Goal: Information Seeking & Learning: Learn about a topic

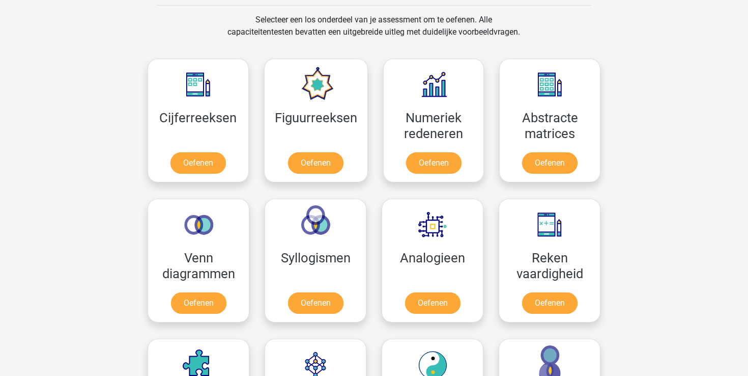
scroll to position [416, 0]
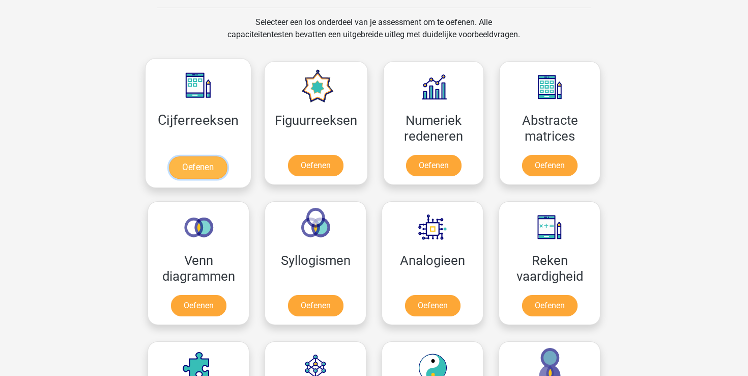
click at [199, 169] on link "Oefenen" at bounding box center [198, 167] width 58 height 22
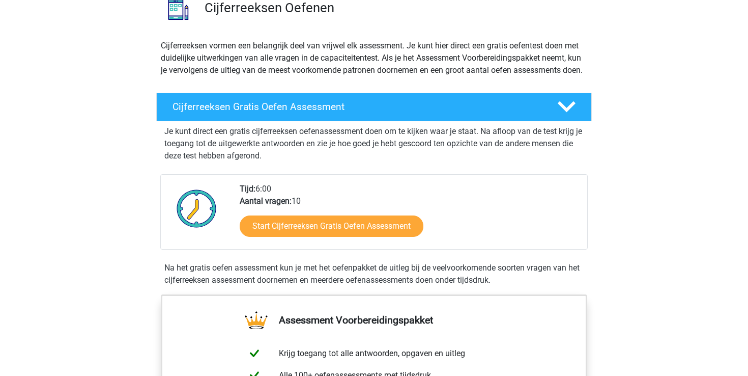
scroll to position [90, 0]
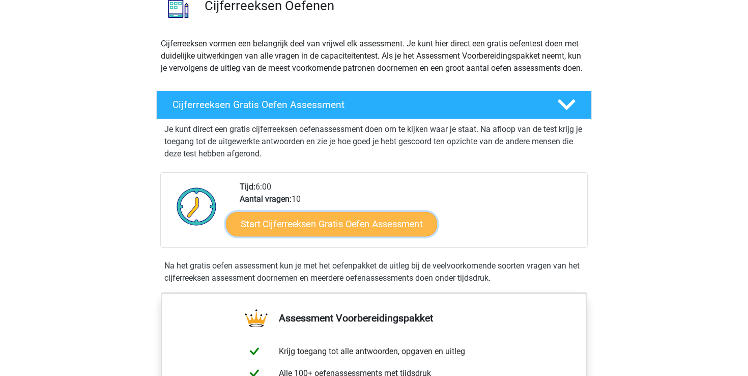
click at [346, 236] on link "Start Cijferreeksen Gratis Oefen Assessment" at bounding box center [331, 223] width 211 height 24
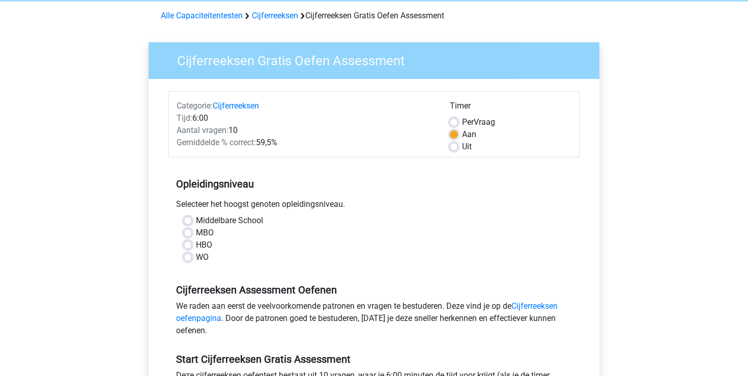
scroll to position [81, 0]
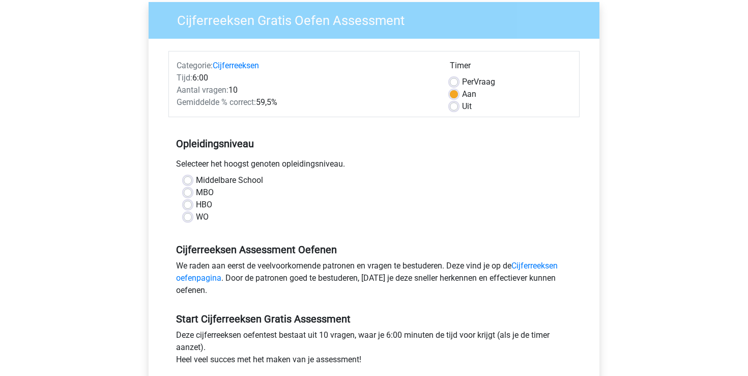
click at [196, 218] on label "WO" at bounding box center [202, 217] width 13 height 12
click at [190, 218] on input "WO" at bounding box center [188, 216] width 8 height 10
radio input "true"
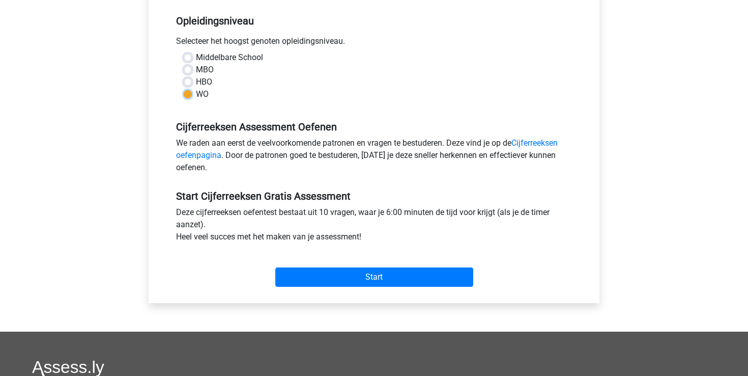
scroll to position [211, 0]
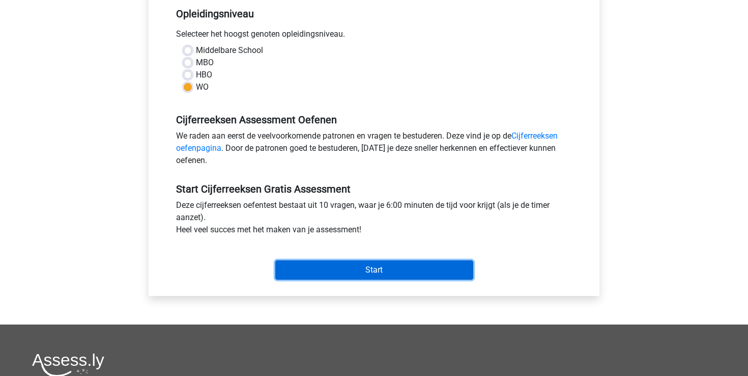
click at [329, 268] on input "Start" at bounding box center [374, 269] width 198 height 19
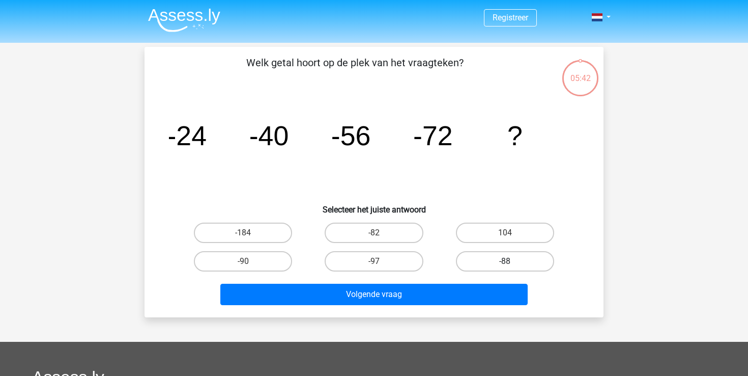
click at [540, 257] on label "-88" at bounding box center [505, 261] width 98 height 20
click at [512, 261] on input "-88" at bounding box center [508, 264] width 7 height 7
radio input "true"
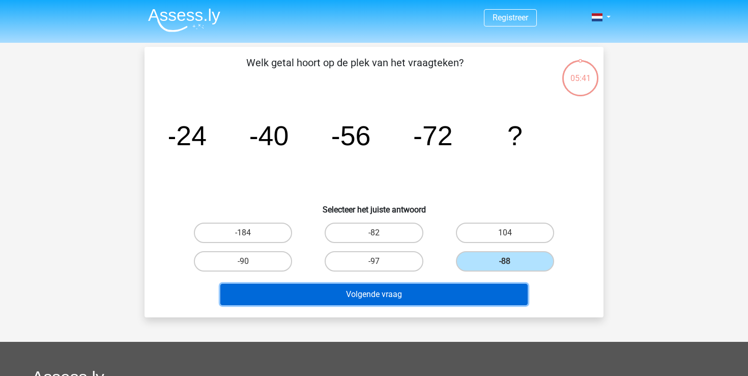
click at [445, 287] on button "Volgende vraag" at bounding box center [374, 294] width 308 height 21
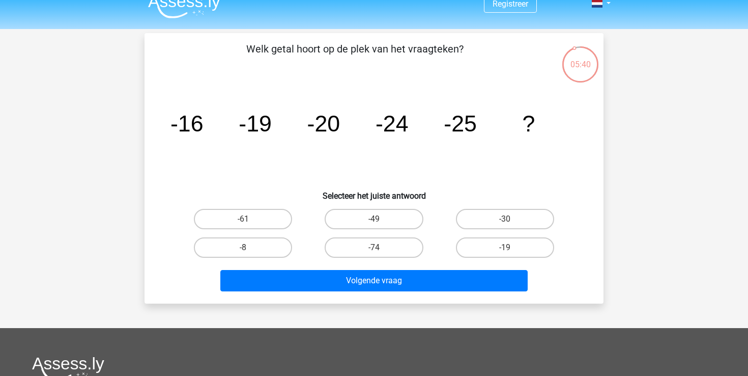
scroll to position [6, 0]
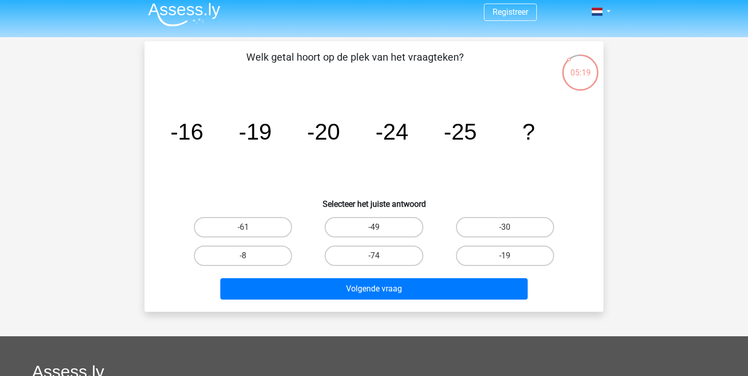
click at [512, 229] on input "-30" at bounding box center [508, 230] width 7 height 7
radio input "true"
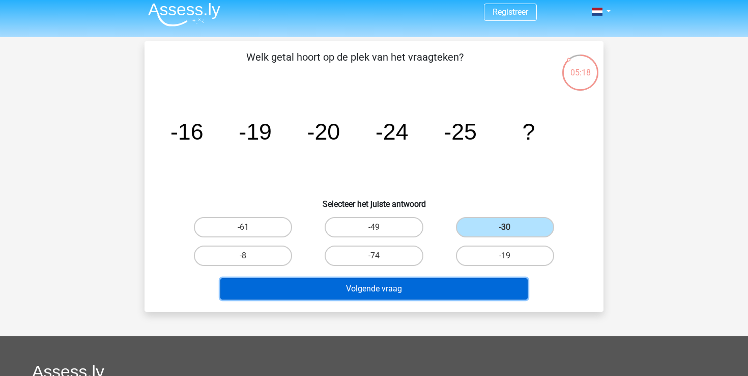
click at [409, 290] on button "Volgende vraag" at bounding box center [374, 288] width 308 height 21
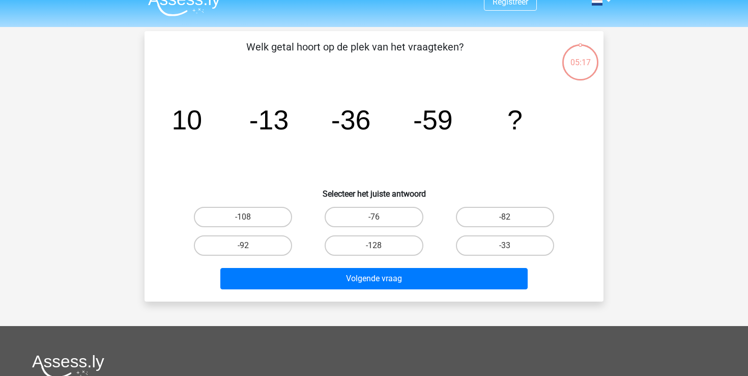
scroll to position [0, 0]
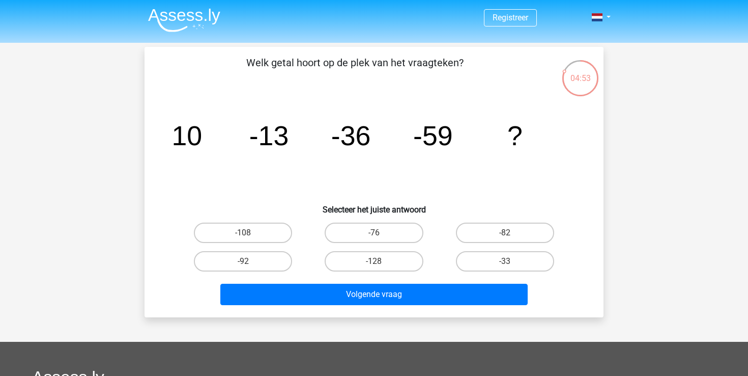
click at [509, 234] on input "-82" at bounding box center [508, 236] width 7 height 7
radio input "true"
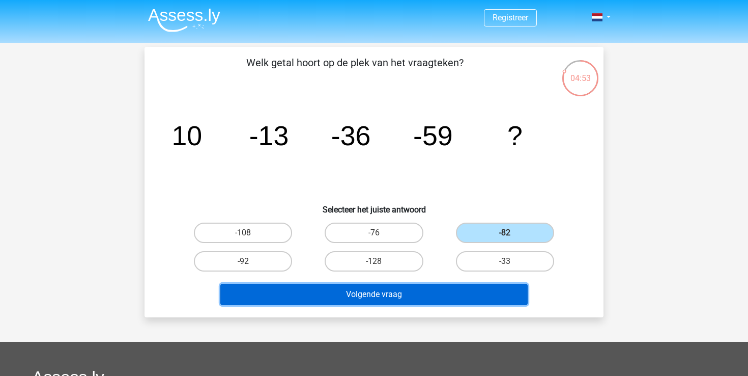
click at [441, 294] on button "Volgende vraag" at bounding box center [374, 294] width 308 height 21
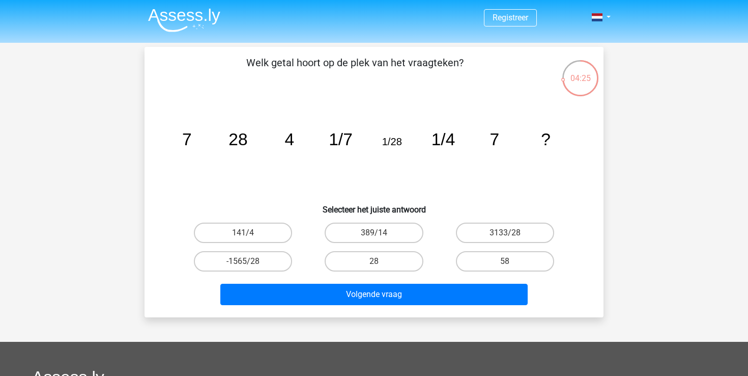
scroll to position [24, 0]
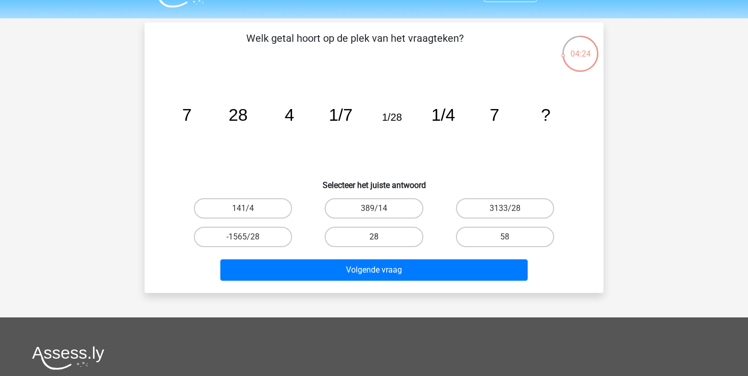
click at [381, 233] on label "28" at bounding box center [374, 237] width 98 height 20
click at [381, 237] on input "28" at bounding box center [377, 240] width 7 height 7
radio input "true"
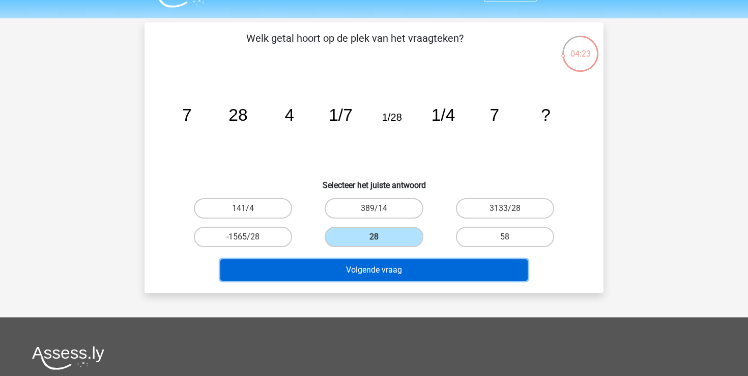
click at [380, 275] on button "Volgende vraag" at bounding box center [374, 269] width 308 height 21
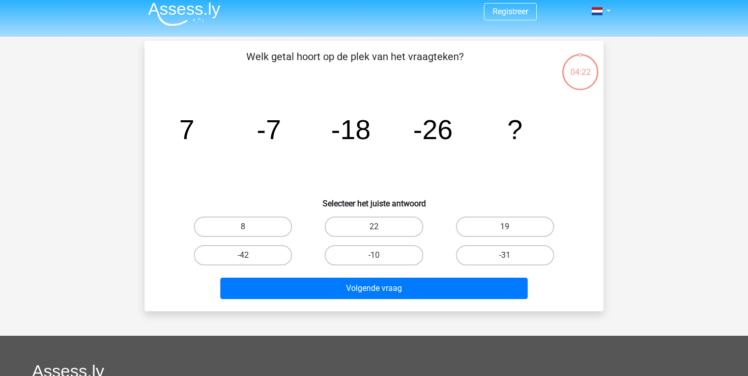
scroll to position [5, 0]
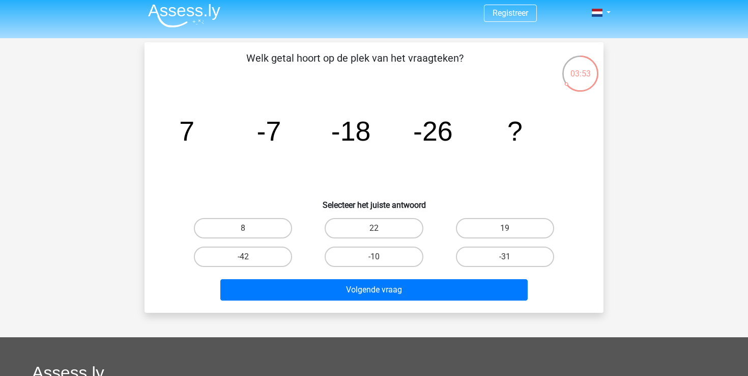
click at [494, 270] on div "-31" at bounding box center [505, 256] width 131 height 29
click at [494, 260] on label "-31" at bounding box center [505, 256] width 98 height 20
click at [505, 260] on input "-31" at bounding box center [508, 260] width 7 height 7
radio input "true"
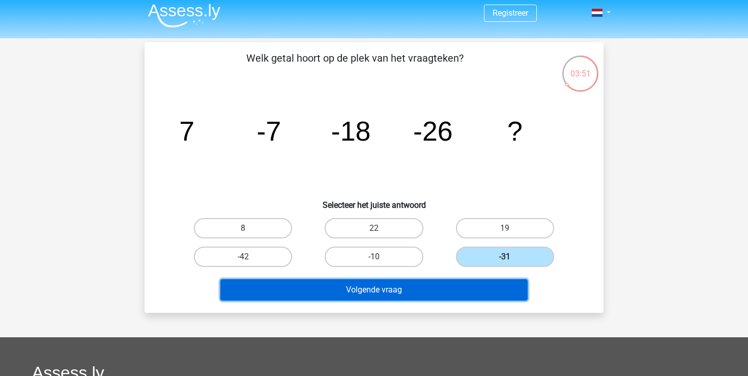
click at [454, 287] on button "Volgende vraag" at bounding box center [374, 289] width 308 height 21
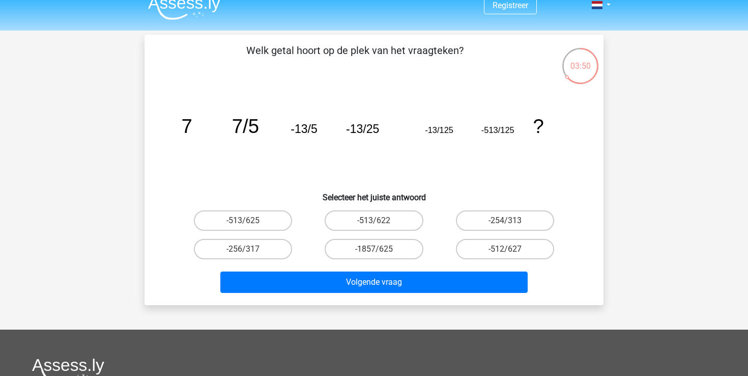
scroll to position [11, 0]
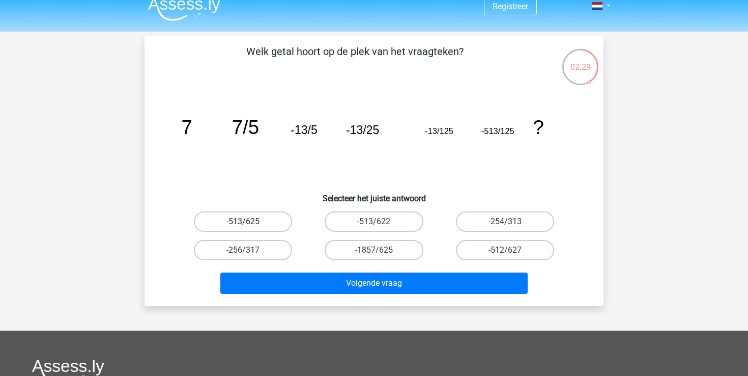
click at [268, 220] on label "-513/625" at bounding box center [243, 221] width 98 height 20
click at [250, 221] on input "-513/625" at bounding box center [246, 224] width 7 height 7
radio input "true"
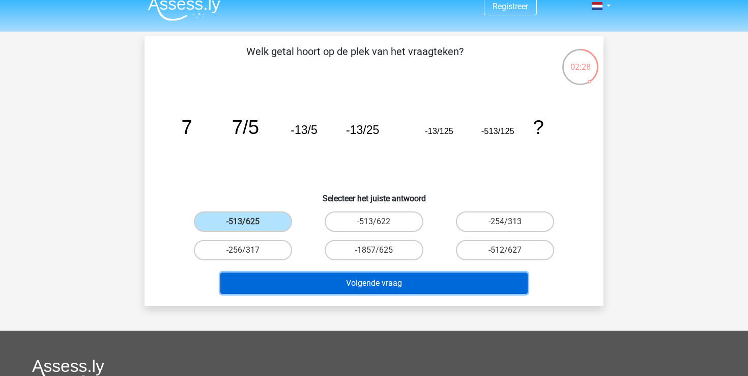
click at [381, 281] on button "Volgende vraag" at bounding box center [374, 282] width 308 height 21
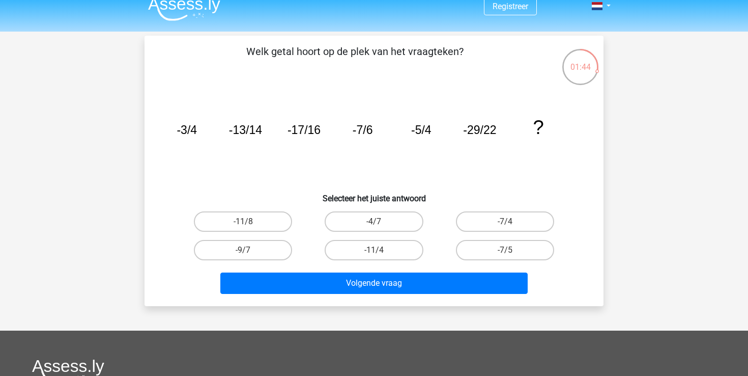
scroll to position [10, 0]
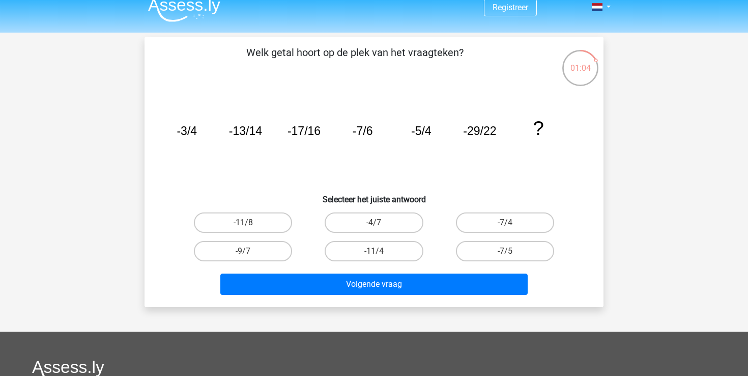
click at [249, 225] on input "-11/8" at bounding box center [246, 225] width 7 height 7
radio input "true"
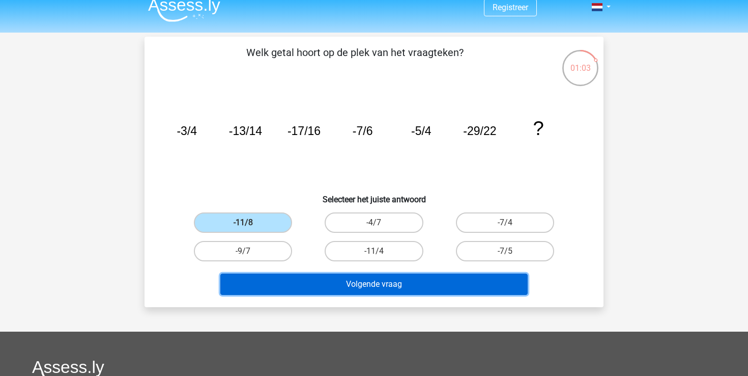
click at [299, 279] on button "Volgende vraag" at bounding box center [374, 283] width 308 height 21
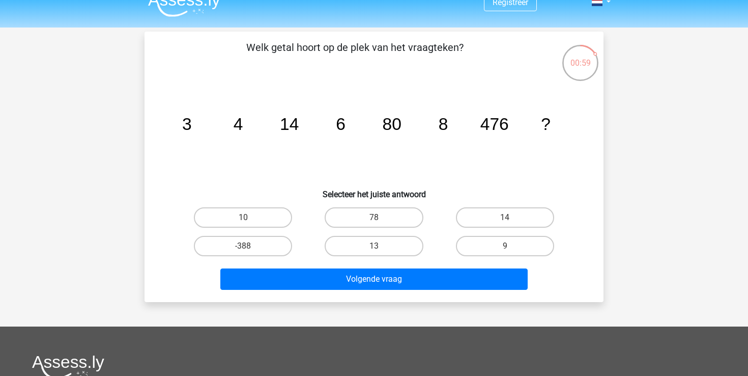
scroll to position [16, 0]
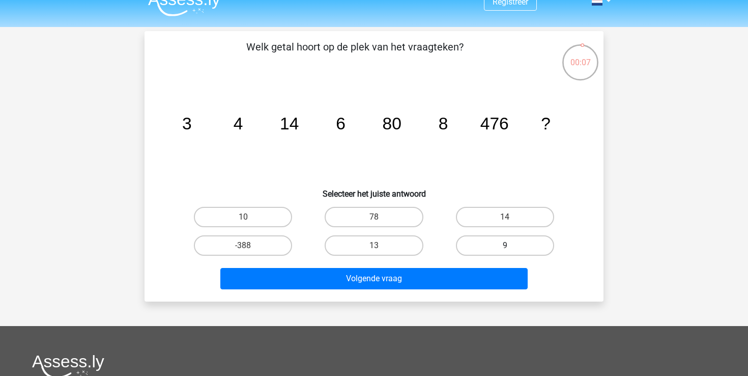
click at [482, 244] on label "9" at bounding box center [505, 245] width 98 height 20
click at [505, 245] on input "9" at bounding box center [508, 248] width 7 height 7
radio input "true"
click at [441, 290] on div "Volgende vraag" at bounding box center [374, 280] width 393 height 25
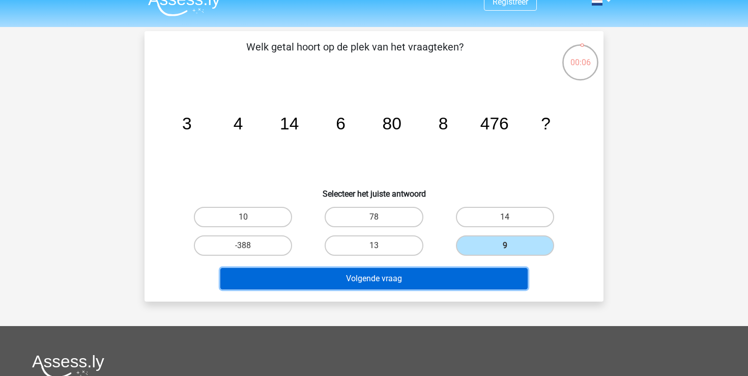
click at [441, 276] on button "Volgende vraag" at bounding box center [374, 278] width 308 height 21
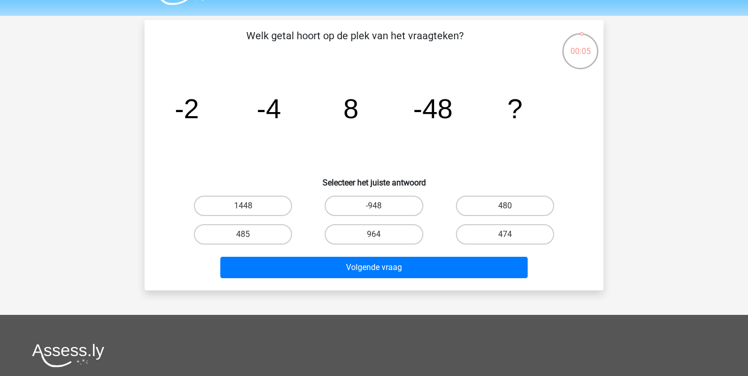
scroll to position [8, 0]
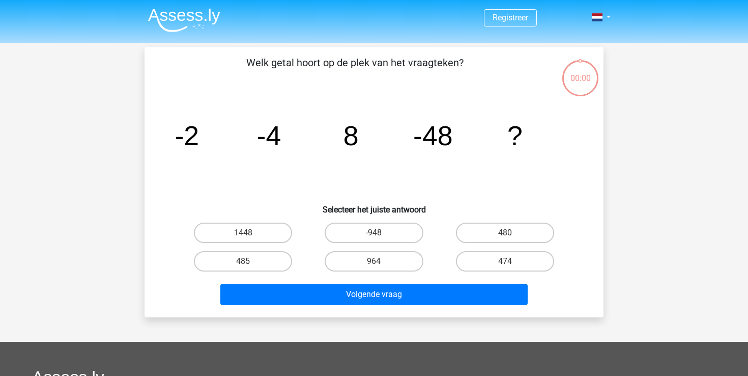
scroll to position [8, 0]
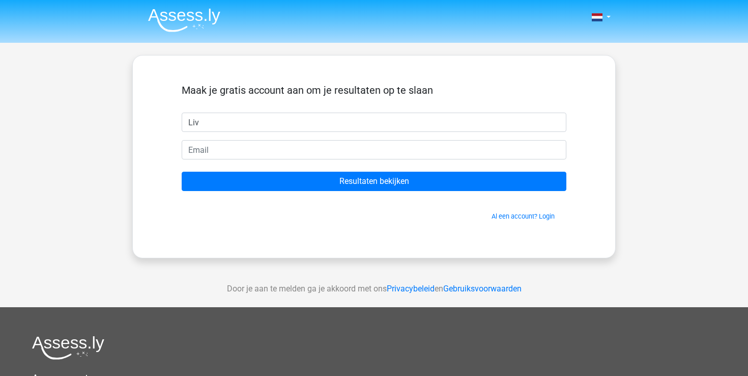
type input "Liv"
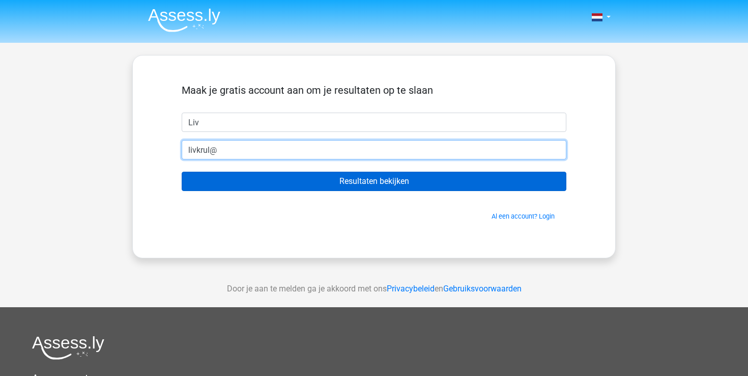
type input "[EMAIL_ADDRESS][DOMAIN_NAME]"
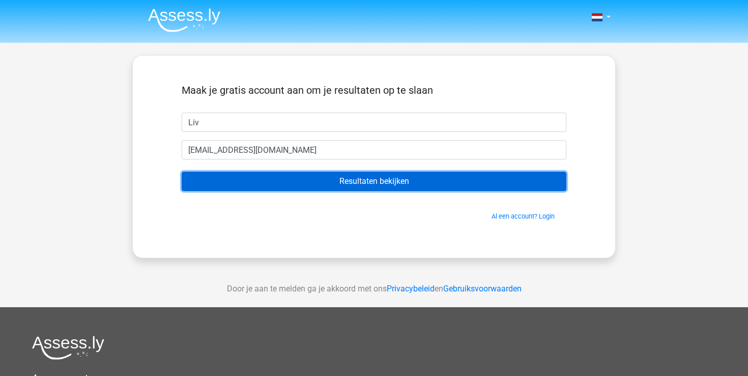
click at [280, 184] on input "Resultaten bekijken" at bounding box center [374, 181] width 385 height 19
click at [274, 175] on input "Resultaten bekijken" at bounding box center [374, 181] width 385 height 19
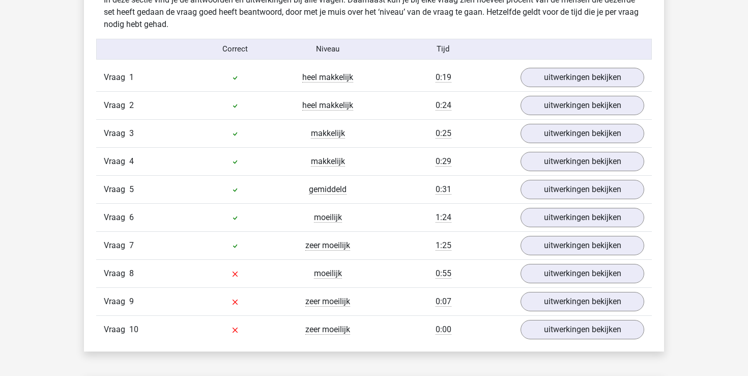
scroll to position [810, 0]
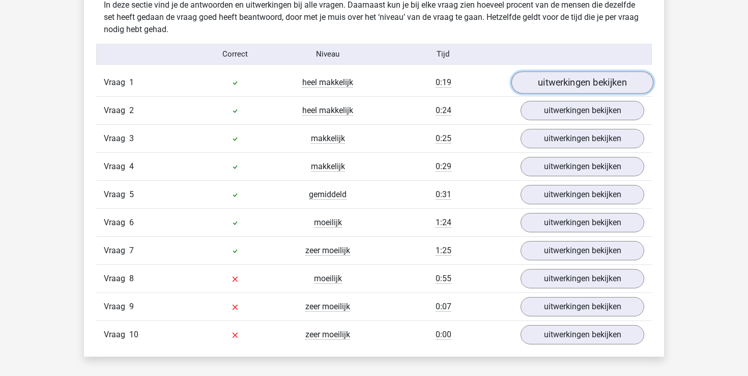
click at [572, 73] on link "uitwerkingen bekijken" at bounding box center [583, 82] width 142 height 22
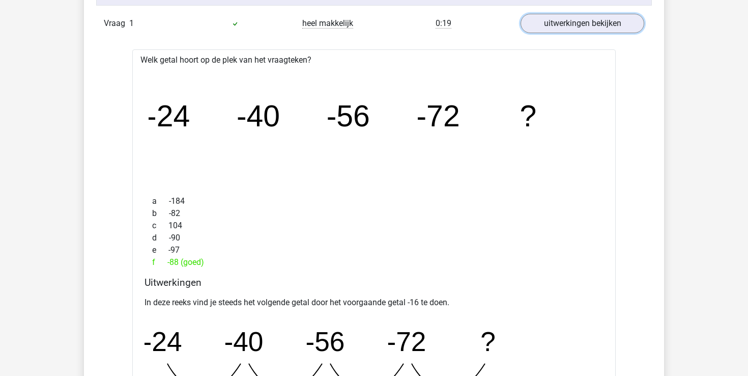
scroll to position [865, 0]
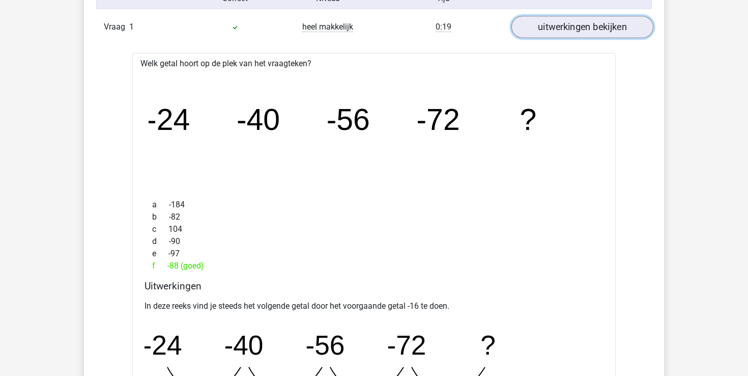
click at [586, 19] on link "uitwerkingen bekijken" at bounding box center [583, 27] width 142 height 22
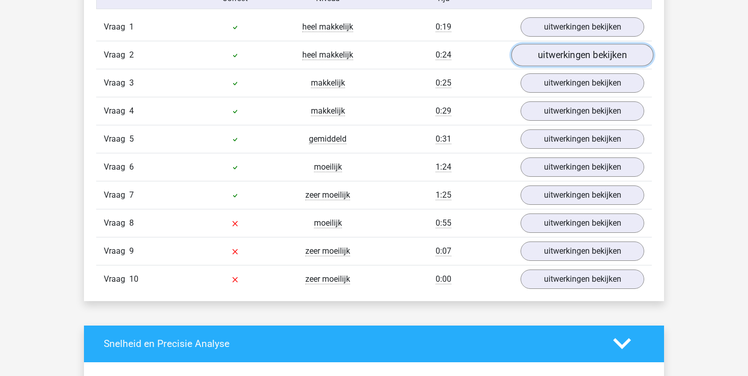
click at [575, 55] on link "uitwerkingen bekijken" at bounding box center [583, 55] width 142 height 22
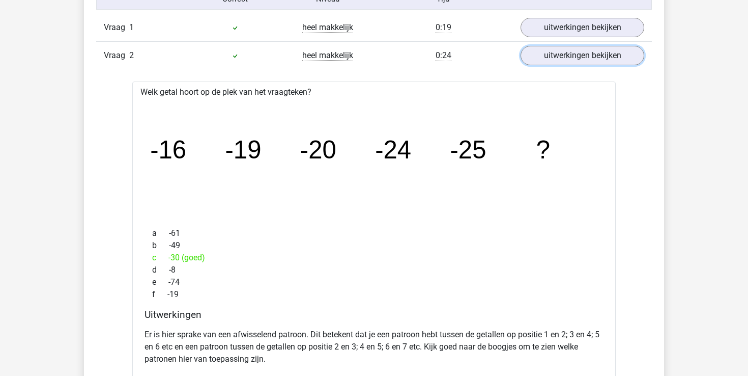
scroll to position [850, 0]
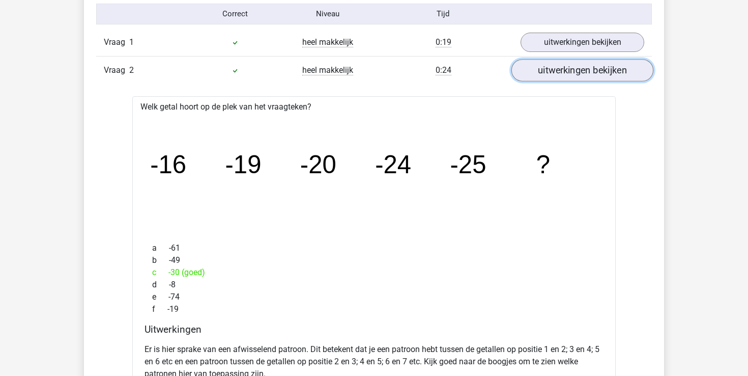
click at [548, 78] on link "uitwerkingen bekijken" at bounding box center [583, 70] width 142 height 22
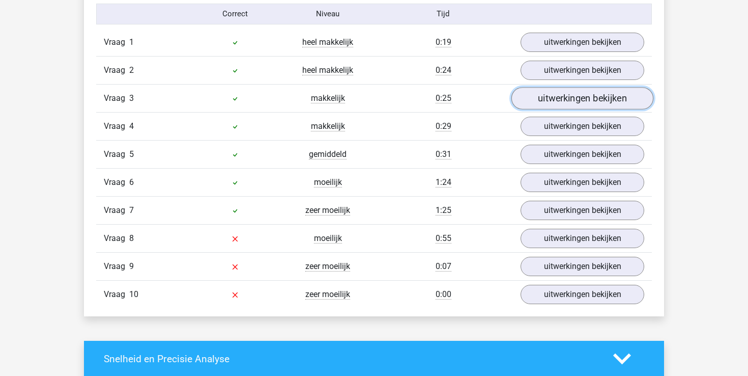
click at [562, 93] on link "uitwerkingen bekijken" at bounding box center [583, 98] width 142 height 22
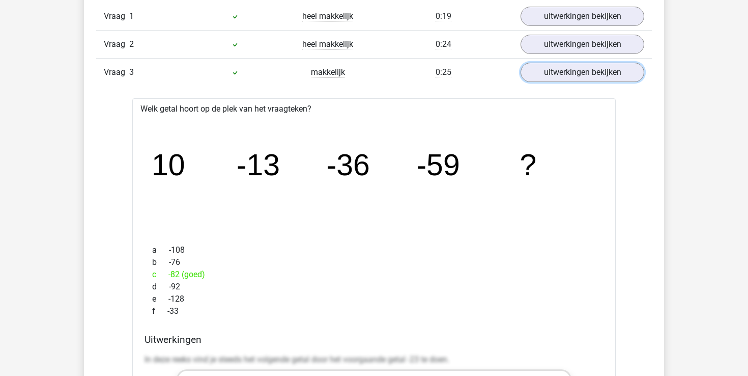
scroll to position [876, 0]
click at [576, 80] on link "uitwerkingen bekijken" at bounding box center [583, 73] width 142 height 22
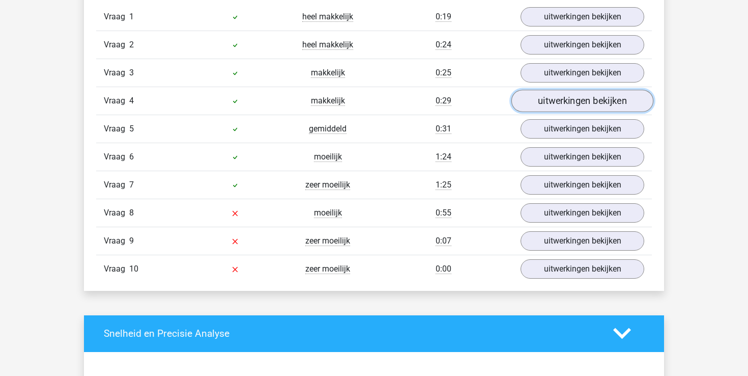
click at [568, 104] on link "uitwerkingen bekijken" at bounding box center [583, 101] width 142 height 22
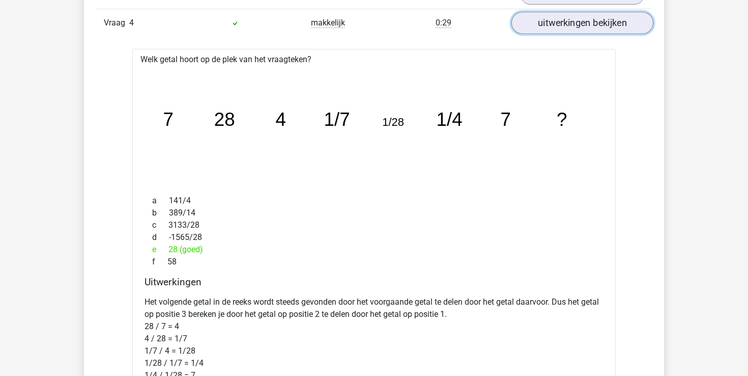
scroll to position [910, 0]
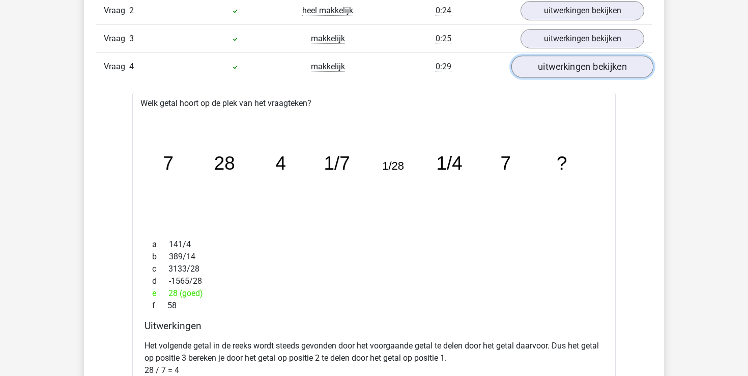
click at [570, 75] on link "uitwerkingen bekijken" at bounding box center [583, 66] width 142 height 22
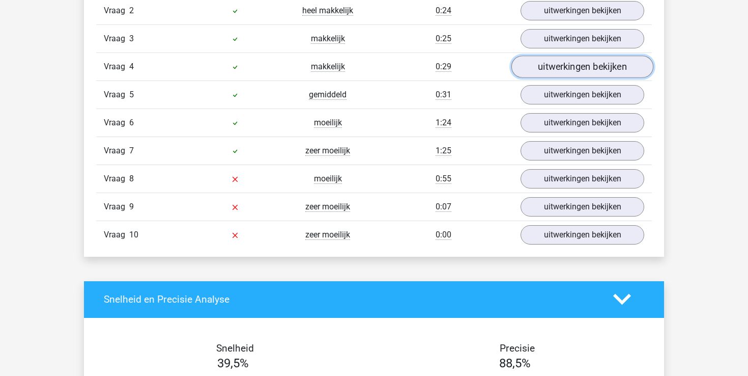
click at [565, 62] on link "uitwerkingen bekijken" at bounding box center [583, 66] width 142 height 22
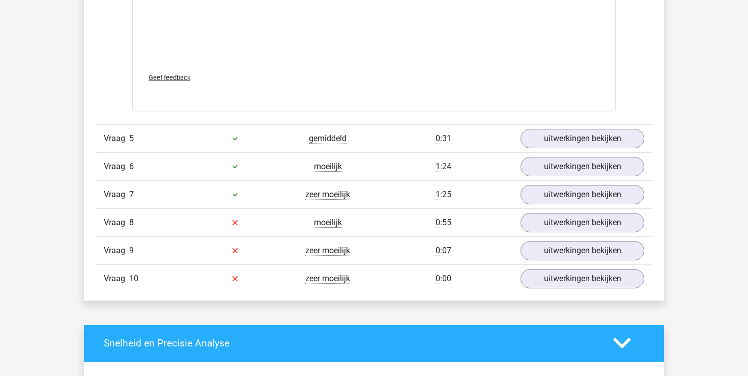
scroll to position [1411, 0]
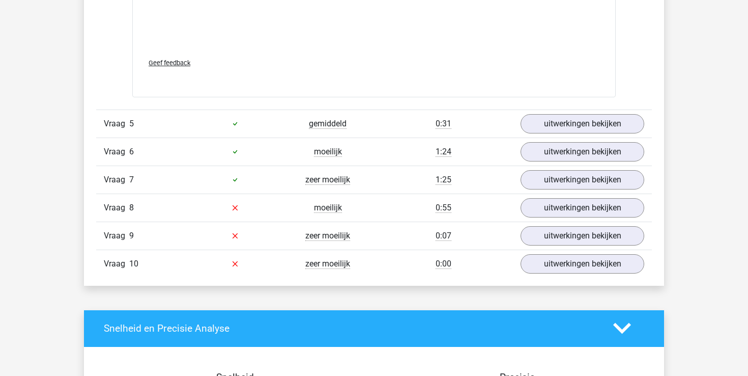
click at [597, 118] on link "uitwerkingen bekijken" at bounding box center [583, 123] width 142 height 22
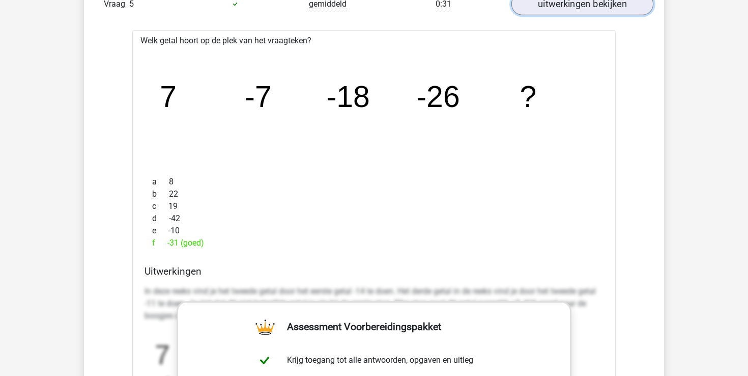
scroll to position [1530, 0]
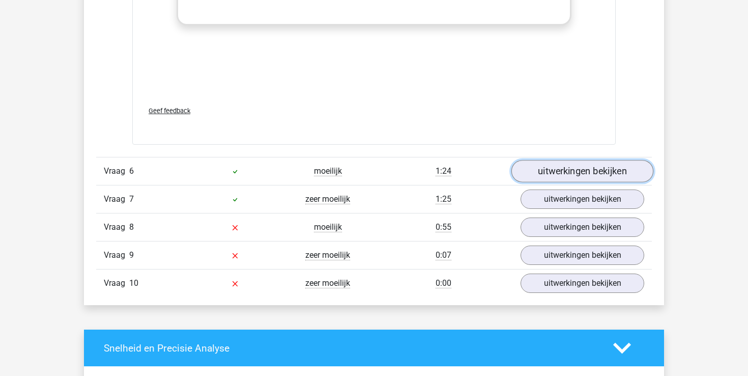
click at [583, 164] on link "uitwerkingen bekijken" at bounding box center [583, 171] width 142 height 22
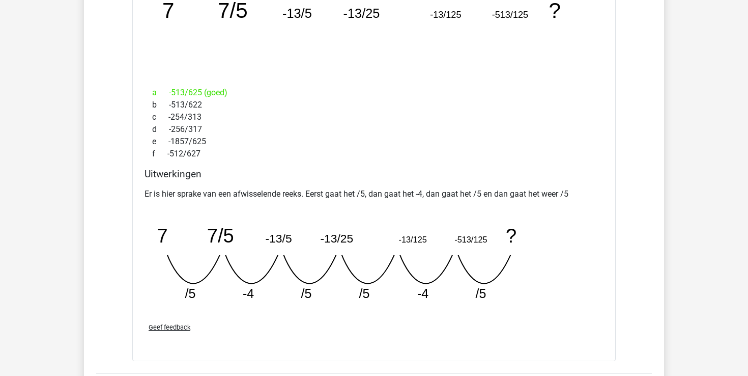
scroll to position [2280, 0]
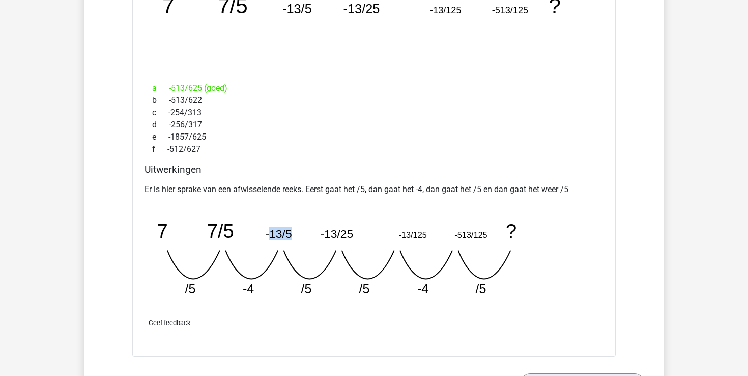
drag, startPoint x: 269, startPoint y: 229, endPoint x: 305, endPoint y: 233, distance: 36.3
click at [305, 233] on icon "image/svg+xml 7 7/5 -13/5 -13/25 -13/125 -513/125 ? /5 -4 /5 /5 -4" at bounding box center [348, 255] width 407 height 102
drag, startPoint x: 217, startPoint y: 229, endPoint x: 206, endPoint y: 230, distance: 11.2
click at [206, 230] on icon "image/svg+xml 7 7/5 -13/5 -13/25 -13/125 -513/125 ? /5 -4 /5 /5 -4" at bounding box center [348, 255] width 407 height 102
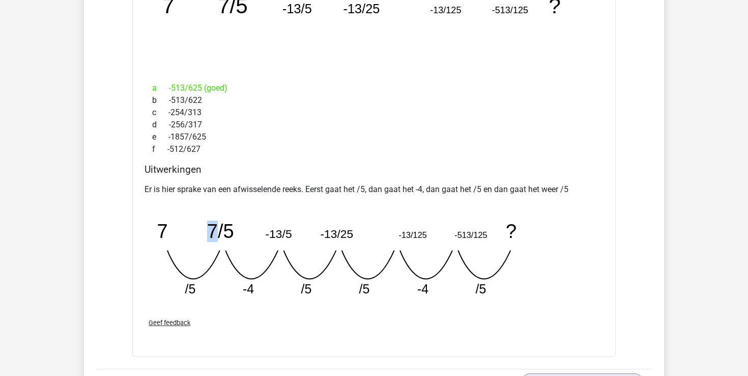
click at [206, 230] on icon "image/svg+xml 7 7/5 -13/5 -13/25 -13/125 -513/125 ? /5 -4 /5 /5 -4" at bounding box center [348, 255] width 407 height 102
drag, startPoint x: 206, startPoint y: 230, endPoint x: 215, endPoint y: 231, distance: 9.2
click at [215, 231] on icon "image/svg+xml 7 7/5 -13/5 -13/25 -13/125 -513/125 ? /5 -4 /5 /5 -4" at bounding box center [348, 255] width 407 height 102
drag, startPoint x: 215, startPoint y: 231, endPoint x: 220, endPoint y: 266, distance: 35.5
click at [215, 235] on tspan "7/5" at bounding box center [220, 230] width 27 height 21
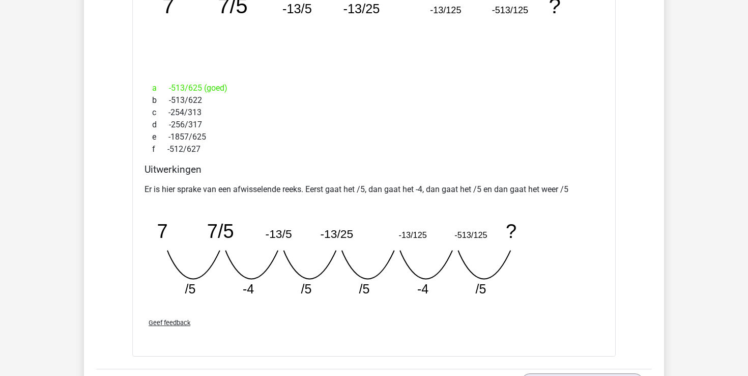
click at [248, 287] on tspan "-4" at bounding box center [248, 288] width 11 height 14
click at [278, 234] on tspan "-13/5" at bounding box center [279, 233] width 26 height 13
drag, startPoint x: 283, startPoint y: 232, endPoint x: 263, endPoint y: 232, distance: 20.4
click at [263, 232] on icon "image/svg+xml 7 7/5 -13/5 -13/25 -13/125 -513/125 ? /5 -4 /5 /5 -4" at bounding box center [348, 255] width 407 height 102
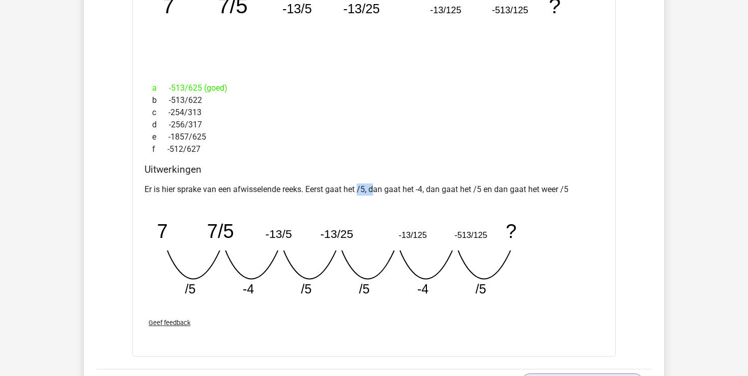
drag, startPoint x: 360, startPoint y: 188, endPoint x: 377, endPoint y: 188, distance: 16.8
click at [377, 188] on p "Er is hier sprake van een afwisselende reeks. Eerst gaat het /5, dan gaat het -…" at bounding box center [374, 189] width 459 height 12
click at [429, 190] on p "Er is hier sprake van een afwisselende reeks. Eerst gaat het /5, dan gaat het -…" at bounding box center [374, 189] width 459 height 12
click at [470, 190] on p "Er is hier sprake van een afwisselende reeks. Eerst gaat het /5, dan gaat het -…" at bounding box center [374, 189] width 459 height 12
click at [470, 189] on p "Er is hier sprake van een afwisselende reeks. Eerst gaat het /5, dan gaat het -…" at bounding box center [374, 189] width 459 height 12
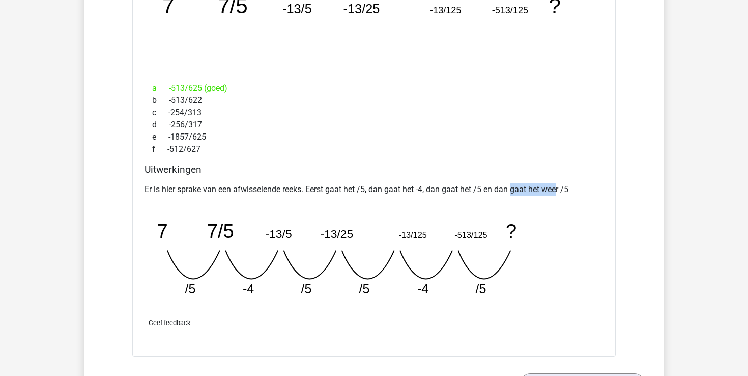
drag, startPoint x: 515, startPoint y: 187, endPoint x: 559, endPoint y: 187, distance: 44.3
click at [559, 187] on p "Er is hier sprake van een afwisselende reeks. Eerst gaat het /5, dan gaat het -…" at bounding box center [374, 189] width 459 height 12
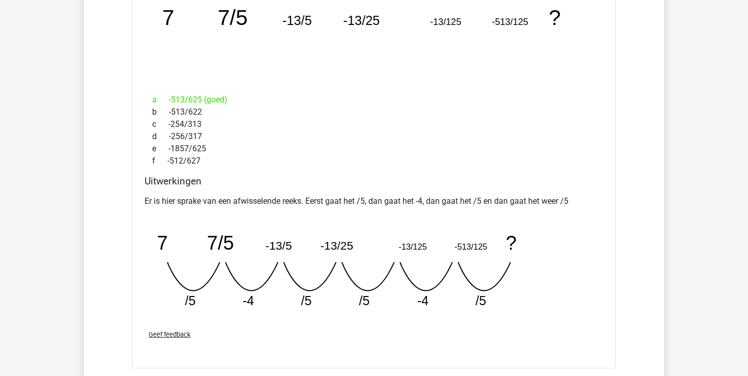
scroll to position [2270, 0]
drag, startPoint x: 402, startPoint y: 243, endPoint x: 486, endPoint y: 257, distance: 85.1
click at [487, 257] on icon "image/svg+xml 7 7/5 -13/5 -13/25 -13/125 -513/125 ? /5 -4 /5 /5 -4" at bounding box center [348, 265] width 407 height 102
click at [399, 253] on icon "image/svg+xml 7 7/5 -13/5 -13/25 -13/125 -513/125 ? /5 -4 /5 /5 -4" at bounding box center [348, 265] width 407 height 102
drag, startPoint x: 407, startPoint y: 247, endPoint x: 425, endPoint y: 248, distance: 18.3
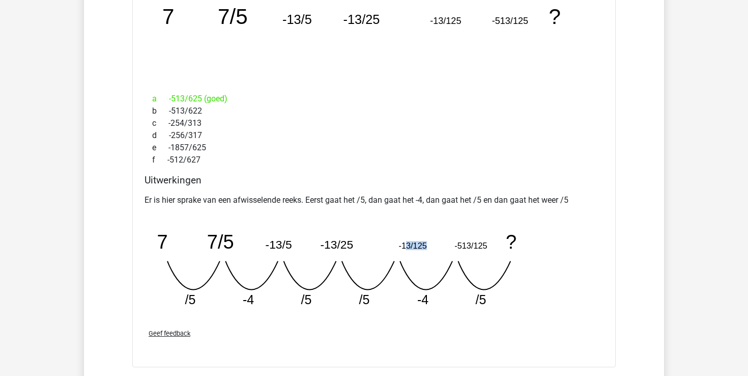
click at [425, 248] on tspan "-13/125" at bounding box center [413, 244] width 28 height 9
drag, startPoint x: 393, startPoint y: 244, endPoint x: 418, endPoint y: 250, distance: 25.8
click at [418, 244] on icon "image/svg+xml 7 7/5 -13/5 -13/25 -13/125 -513/125 ? /5 -4 /5 /5 -4" at bounding box center [348, 265] width 407 height 102
click at [434, 292] on icon "image/svg+xml 7 7/5 -13/5 -13/25 -13/125 -513/125 ? /5 -4 /5 /5 -4" at bounding box center [348, 265] width 407 height 102
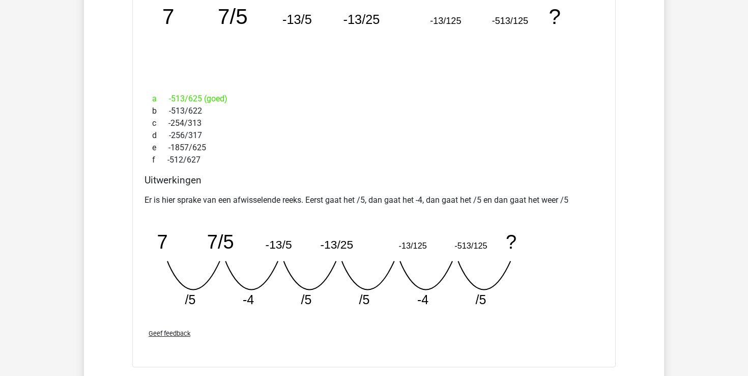
click at [465, 244] on tspan "-513/125" at bounding box center [471, 244] width 33 height 9
click at [453, 269] on icon "image/svg+xml 7 7/5 -13/5 -13/25 -13/125 -513/125 ? /5 -4 /5 /5 -4" at bounding box center [348, 265] width 407 height 102
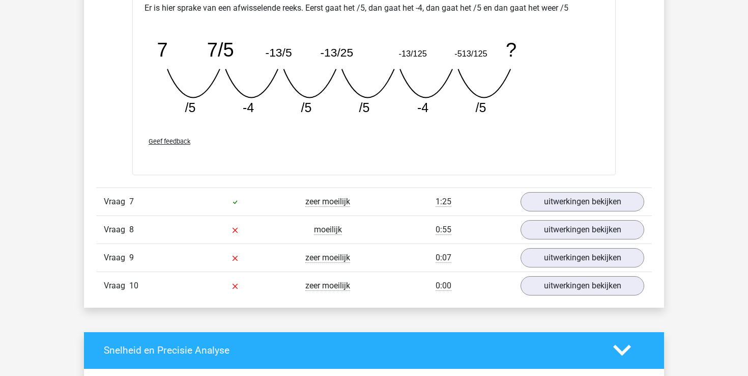
scroll to position [2552, 0]
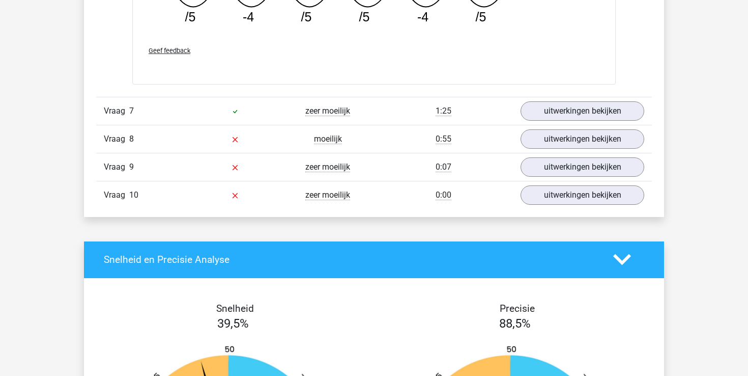
click at [585, 98] on div "Vraag 7 zeer moeilijk 1:25 uitwerkingen bekijken" at bounding box center [374, 111] width 556 height 28
click at [585, 105] on link "uitwerkingen bekijken" at bounding box center [583, 111] width 142 height 22
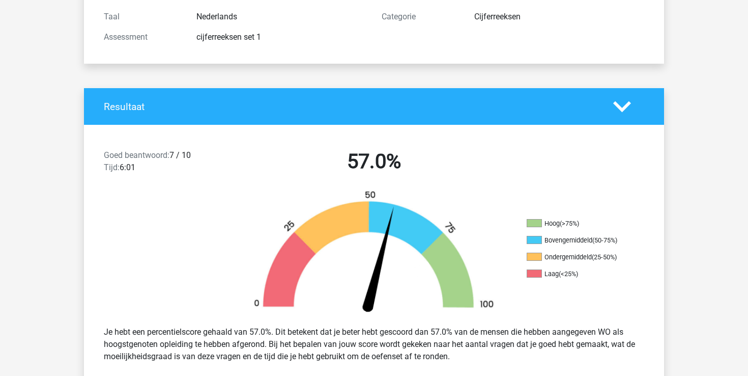
scroll to position [0, 0]
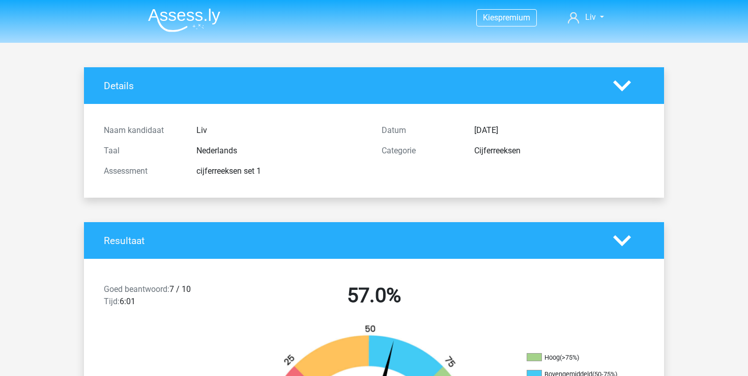
click at [205, 16] on img at bounding box center [184, 20] width 72 height 24
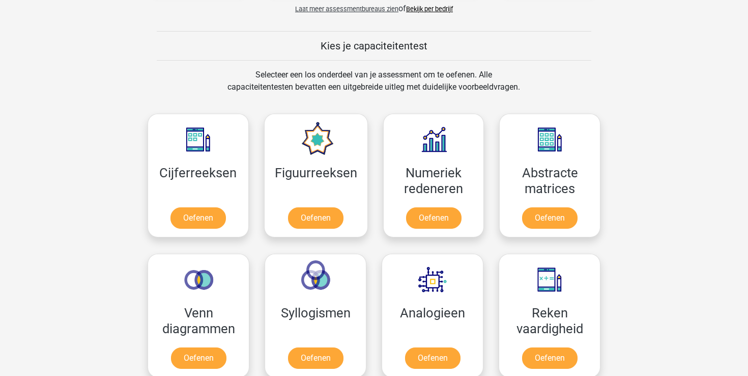
scroll to position [440, 0]
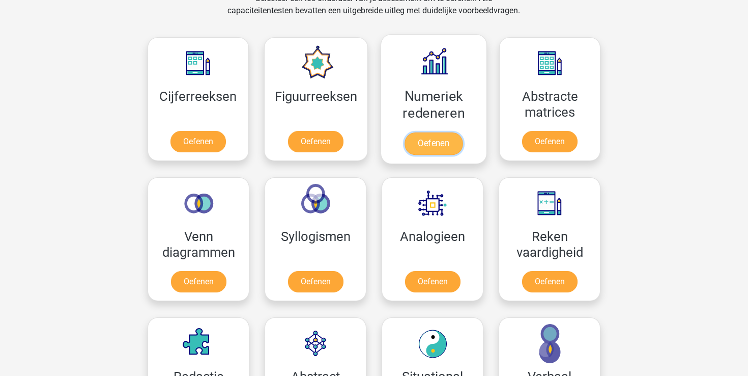
click at [416, 144] on link "Oefenen" at bounding box center [434, 143] width 58 height 22
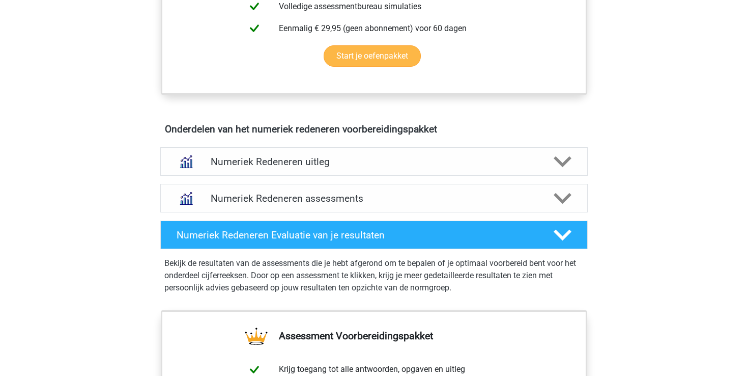
scroll to position [545, 0]
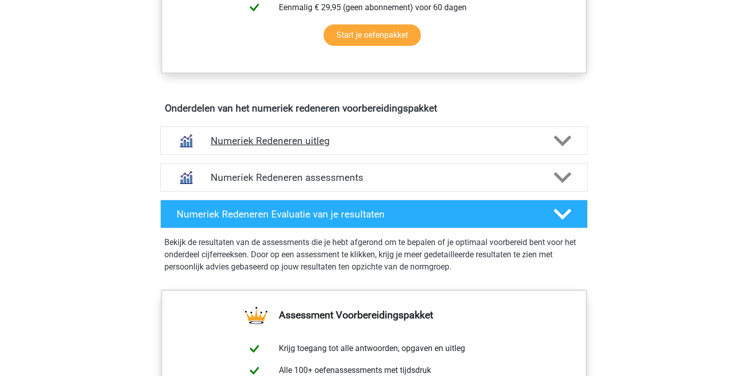
click at [263, 137] on h4 "Numeriek Redeneren uitleg" at bounding box center [374, 141] width 327 height 12
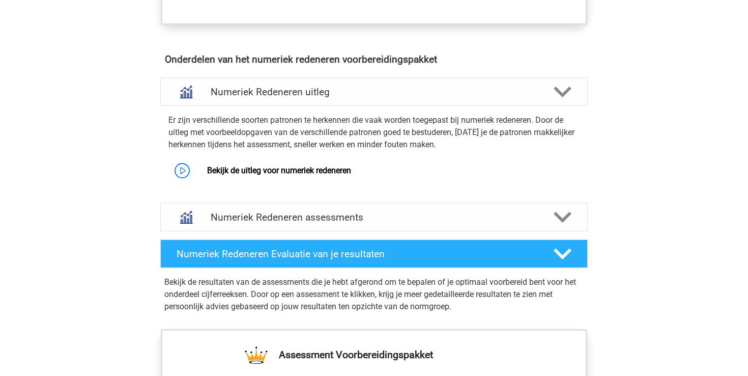
scroll to position [595, 0]
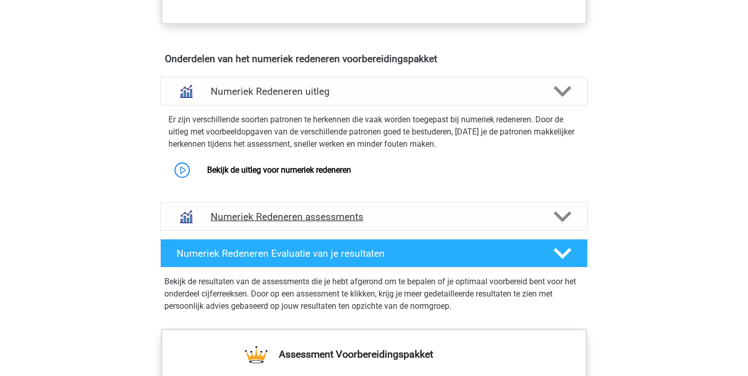
click at [223, 217] on h4 "Numeriek Redeneren assessments" at bounding box center [374, 217] width 327 height 12
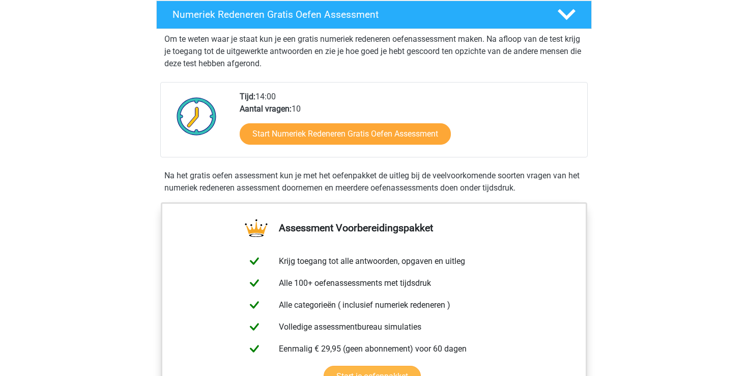
scroll to position [200, 0]
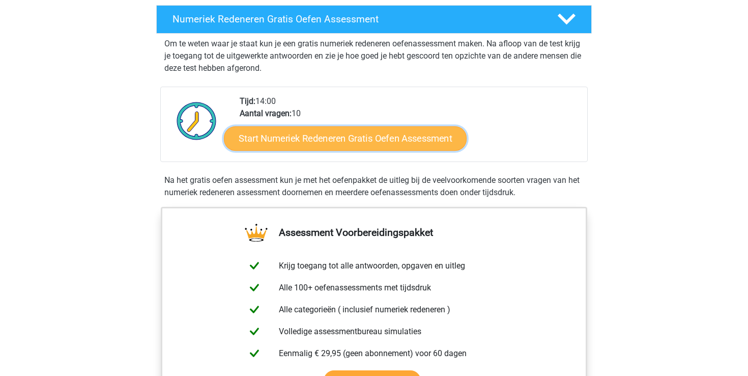
click at [363, 139] on link "Start Numeriek Redeneren Gratis Oefen Assessment" at bounding box center [345, 138] width 243 height 24
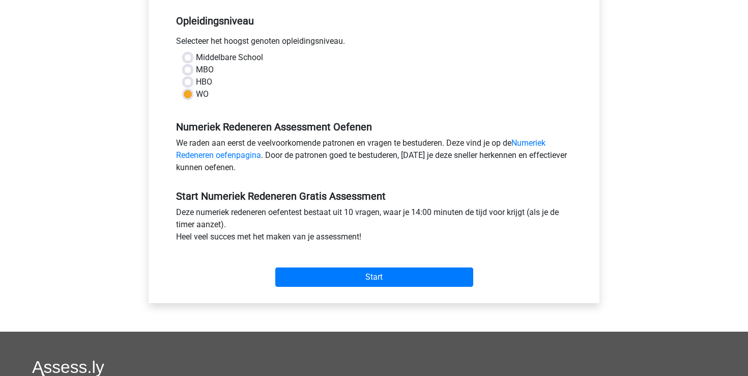
scroll to position [268, 0]
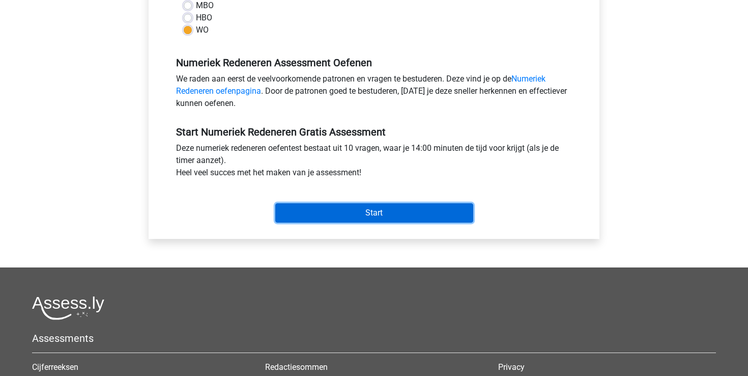
click at [361, 209] on input "Start" at bounding box center [374, 212] width 198 height 19
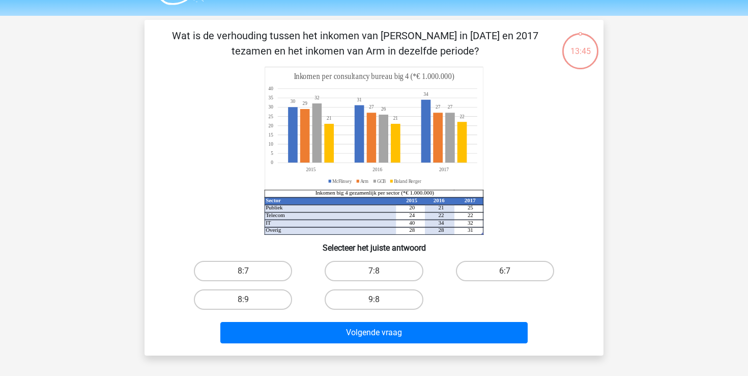
scroll to position [17, 0]
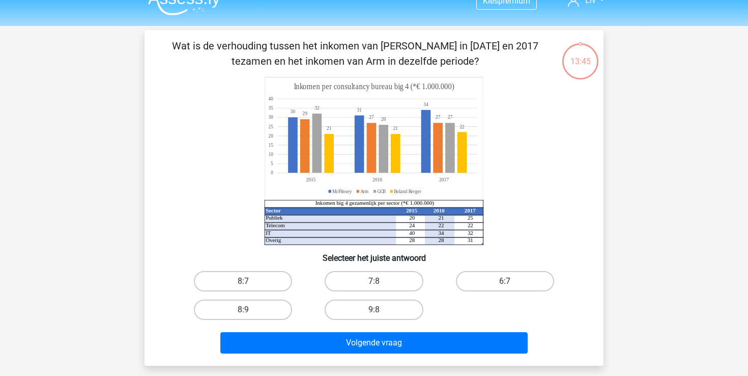
click at [323, 163] on icon at bounding box center [378, 131] width 200 height 65
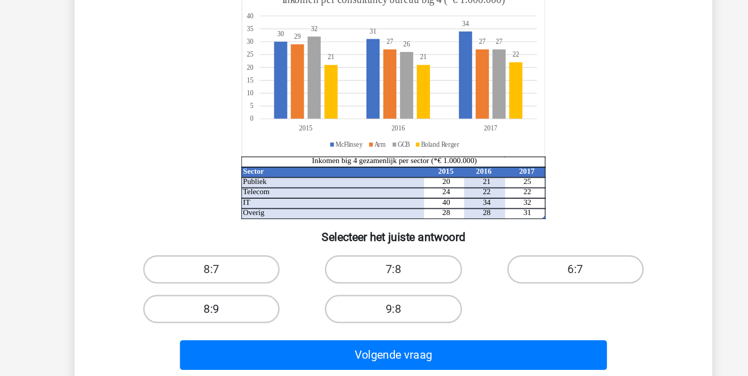
click at [272, 307] on label "8:9" at bounding box center [243, 309] width 98 height 20
click at [250, 309] on input "8:9" at bounding box center [246, 312] width 7 height 7
radio input "true"
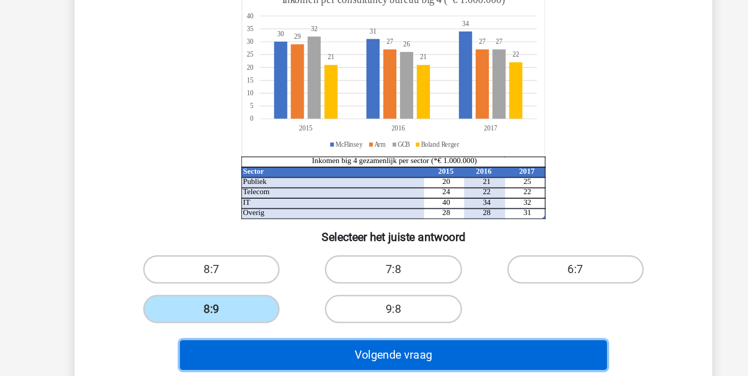
click at [348, 336] on button "Volgende vraag" at bounding box center [374, 342] width 308 height 21
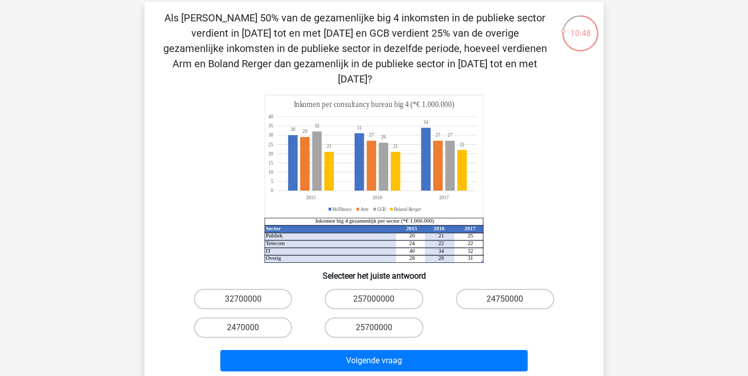
scroll to position [42, 0]
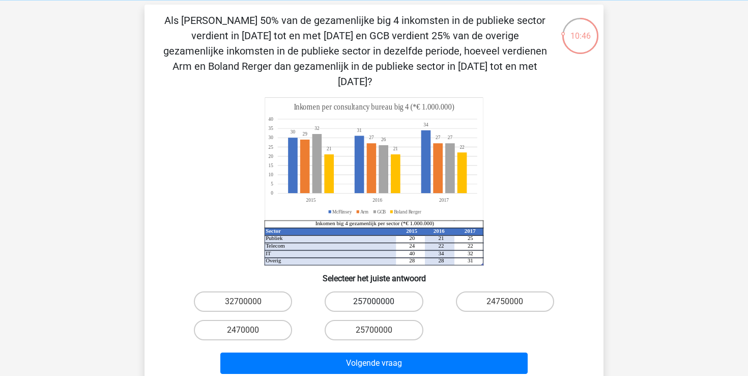
click at [367, 291] on label "257000000" at bounding box center [374, 301] width 98 height 20
click at [374, 301] on input "257000000" at bounding box center [377, 304] width 7 height 7
radio input "true"
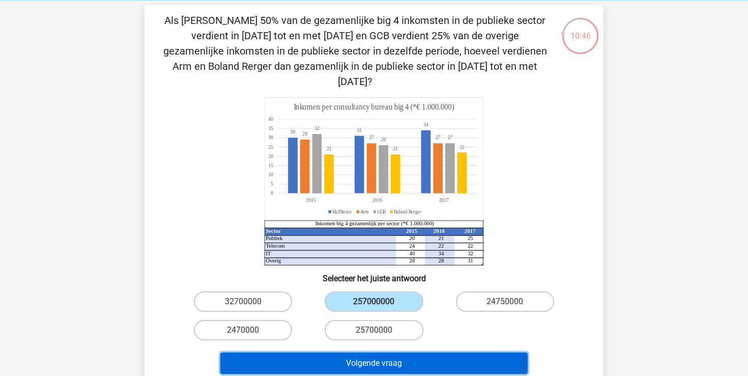
click at [344, 355] on button "Volgende vraag" at bounding box center [374, 362] width 308 height 21
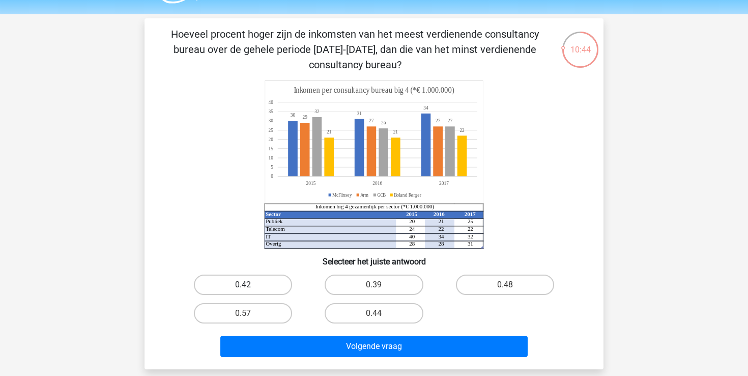
scroll to position [27, 0]
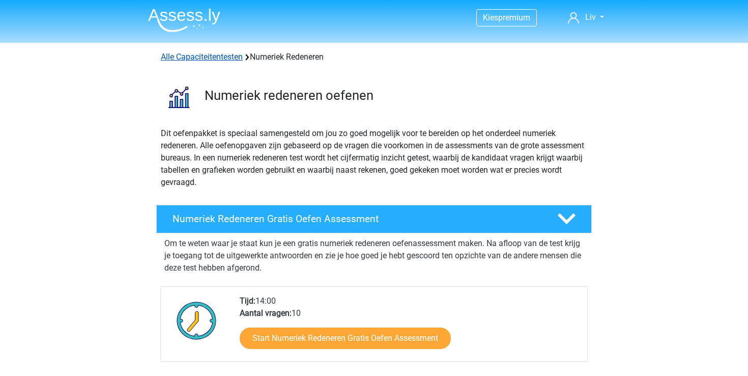
click at [186, 57] on link "Alle Capaciteitentesten" at bounding box center [202, 57] width 82 height 10
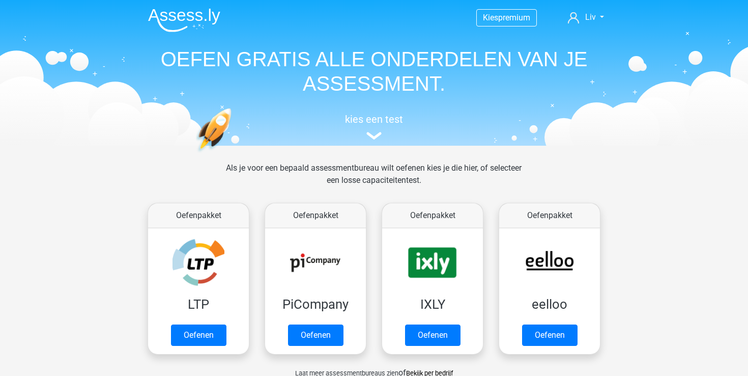
scroll to position [433, 0]
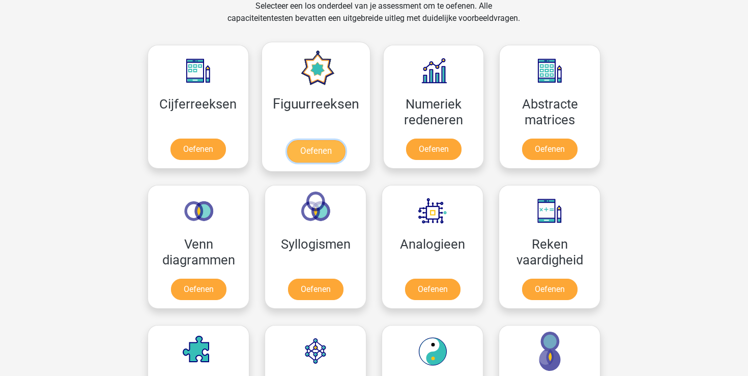
click at [331, 143] on link "Oefenen" at bounding box center [316, 151] width 58 height 22
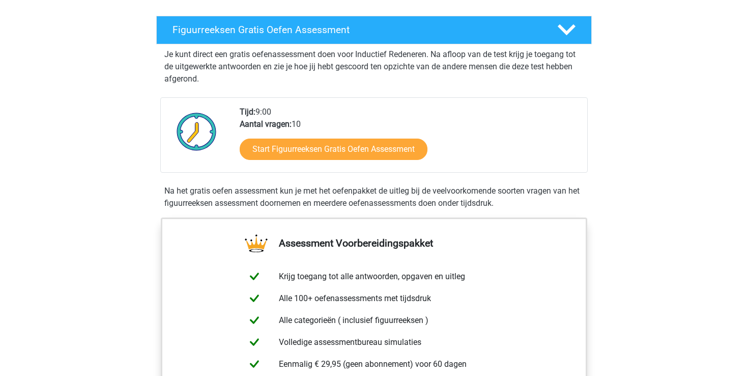
scroll to position [166, 0]
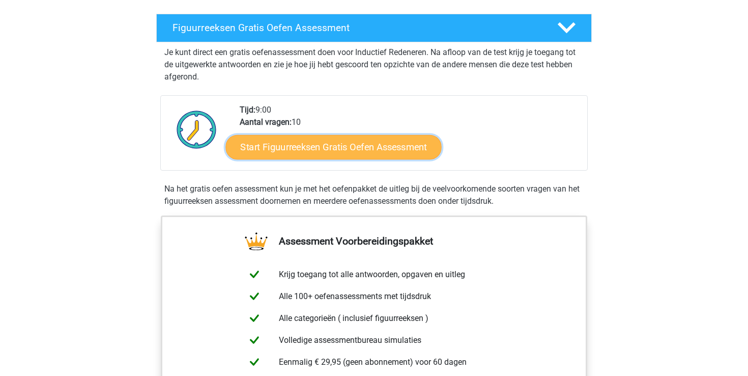
click at [320, 154] on link "Start Figuurreeksen Gratis Oefen Assessment" at bounding box center [334, 146] width 216 height 24
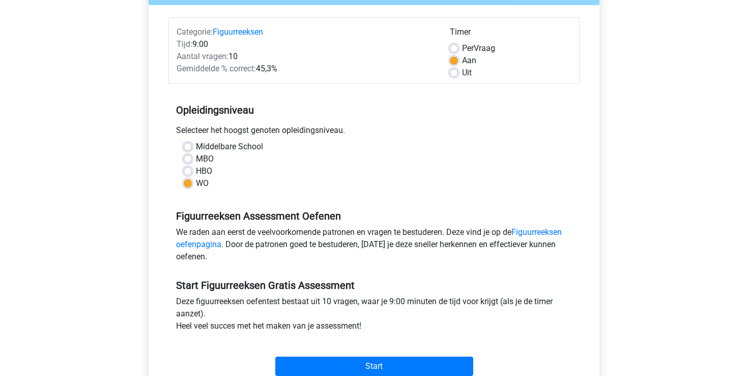
scroll to position [123, 0]
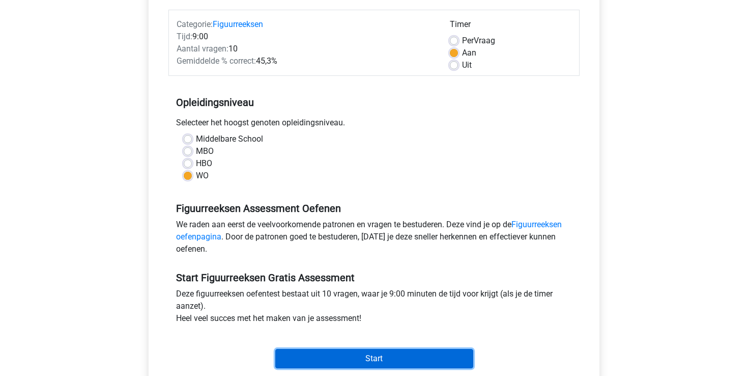
click at [397, 355] on input "Start" at bounding box center [374, 358] width 198 height 19
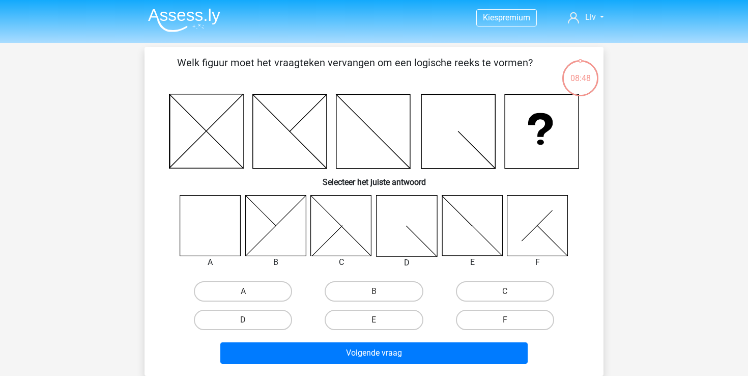
click at [195, 231] on icon at bounding box center [210, 225] width 61 height 61
click at [212, 224] on icon at bounding box center [210, 225] width 61 height 61
click at [239, 290] on label "A" at bounding box center [243, 291] width 98 height 20
click at [243, 291] on input "A" at bounding box center [246, 294] width 7 height 7
radio input "true"
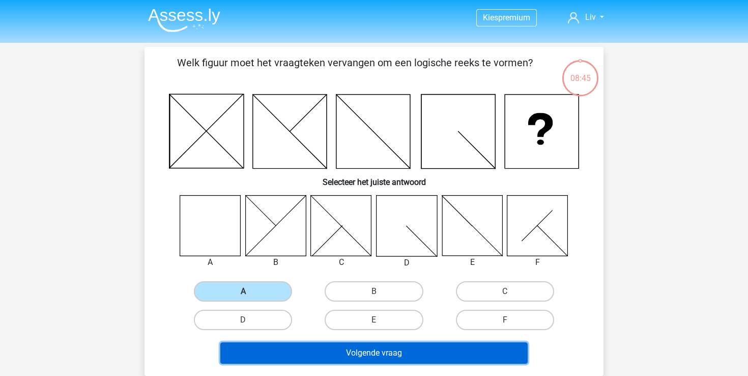
click at [338, 355] on button "Volgende vraag" at bounding box center [374, 352] width 308 height 21
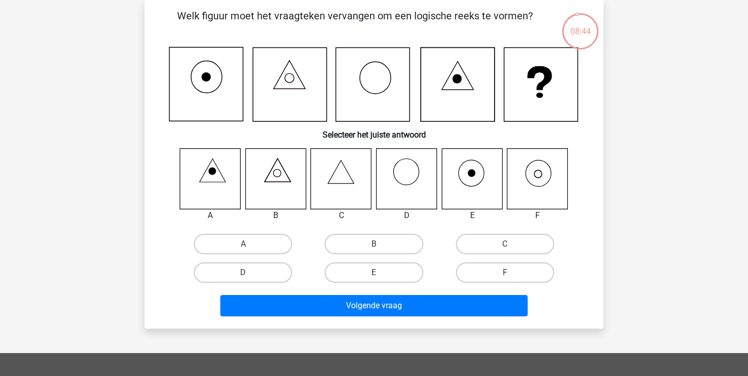
scroll to position [24, 0]
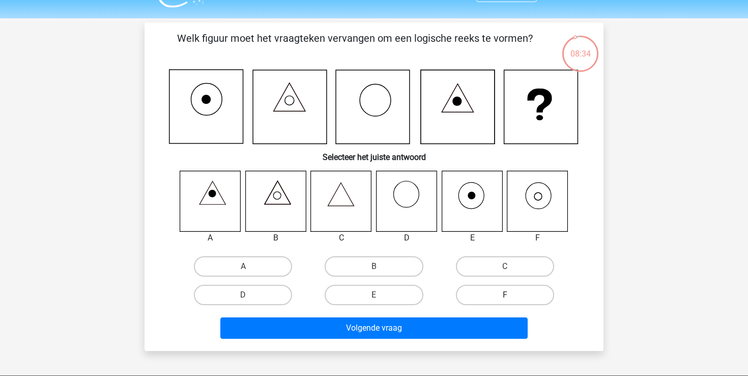
click at [513, 296] on label "F" at bounding box center [505, 295] width 98 height 20
click at [512, 296] on input "F" at bounding box center [508, 298] width 7 height 7
radio input "true"
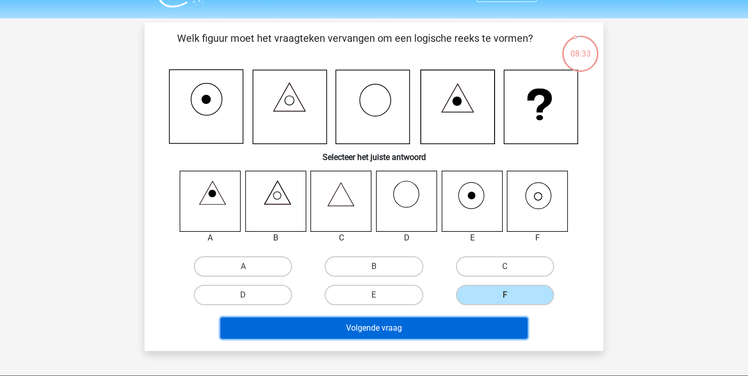
click at [473, 324] on button "Volgende vraag" at bounding box center [374, 327] width 308 height 21
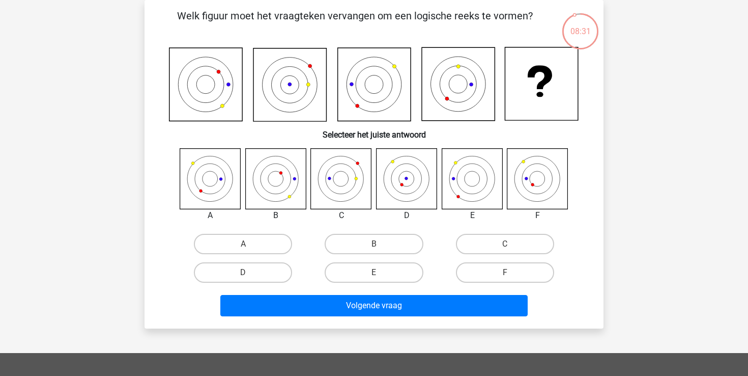
scroll to position [30, 0]
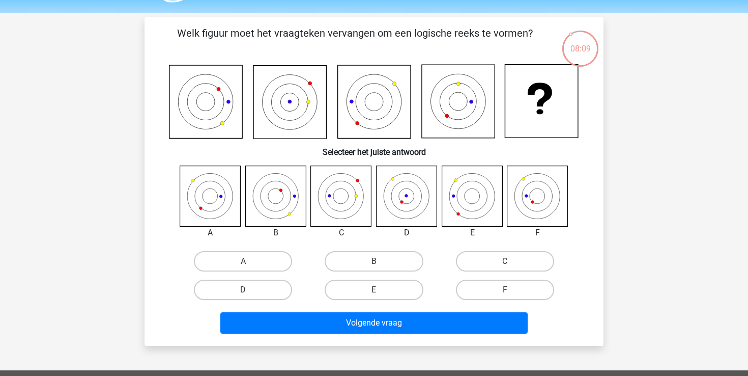
click at [411, 203] on icon at bounding box center [407, 195] width 61 height 61
click at [496, 288] on label "F" at bounding box center [505, 289] width 98 height 20
click at [505, 290] on input "F" at bounding box center [508, 293] width 7 height 7
radio input "true"
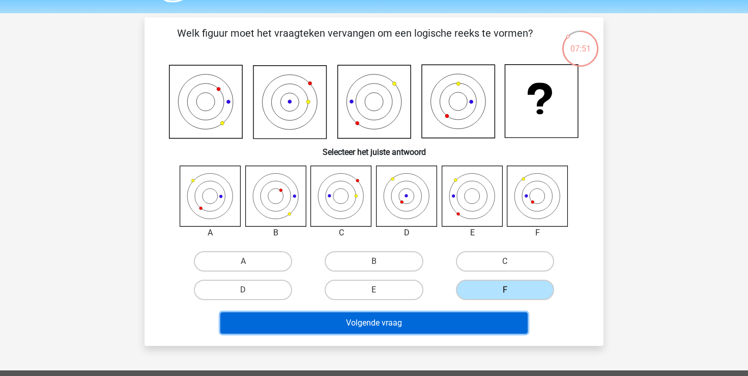
click at [459, 331] on button "Volgende vraag" at bounding box center [374, 322] width 308 height 21
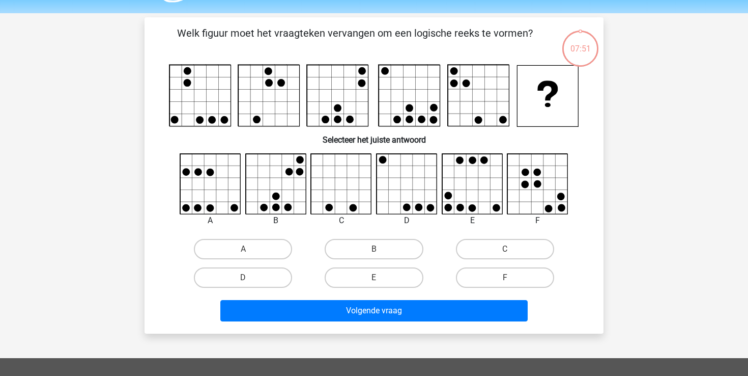
scroll to position [47, 0]
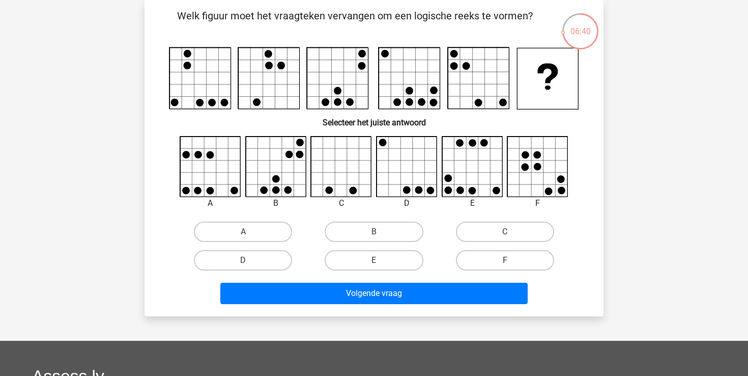
click at [379, 237] on input "B" at bounding box center [377, 235] width 7 height 7
radio input "true"
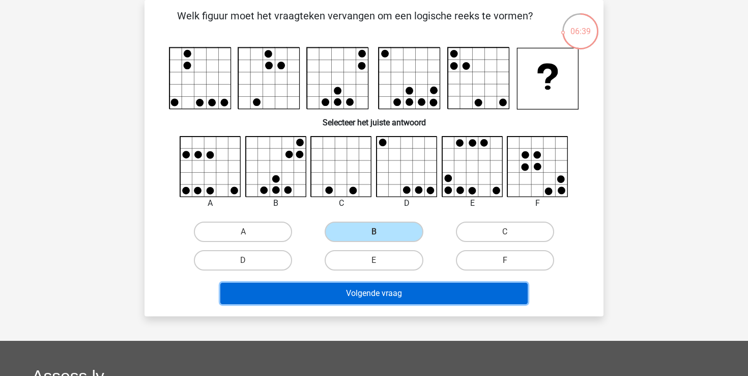
click at [369, 295] on button "Volgende vraag" at bounding box center [374, 293] width 308 height 21
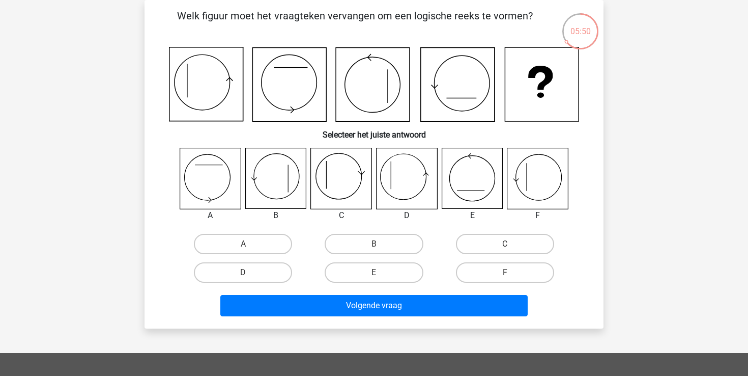
click at [403, 184] on icon at bounding box center [407, 178] width 61 height 61
click at [261, 277] on label "D" at bounding box center [243, 272] width 98 height 20
click at [250, 277] on input "D" at bounding box center [246, 275] width 7 height 7
radio input "true"
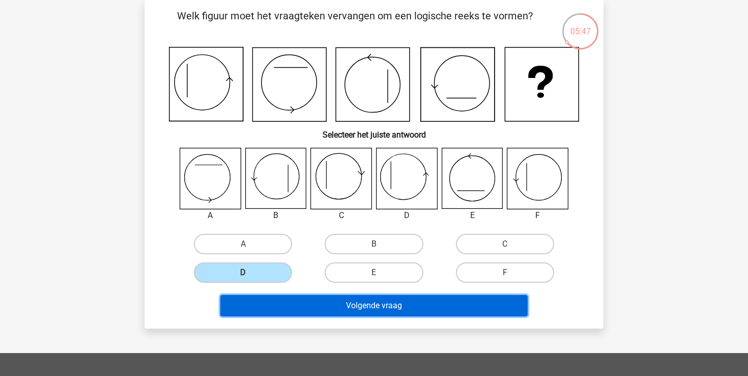
click at [313, 306] on button "Volgende vraag" at bounding box center [374, 305] width 308 height 21
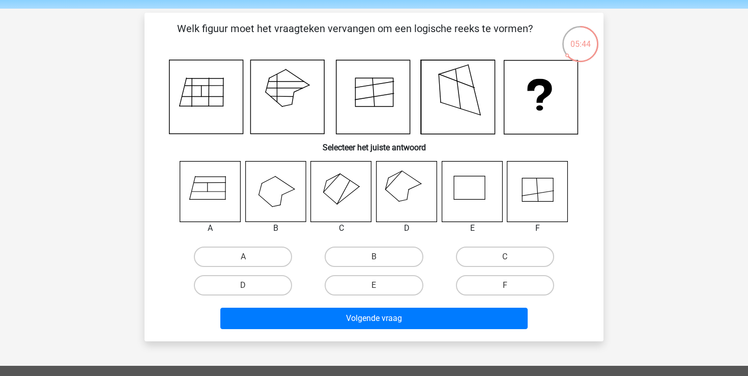
scroll to position [34, 0]
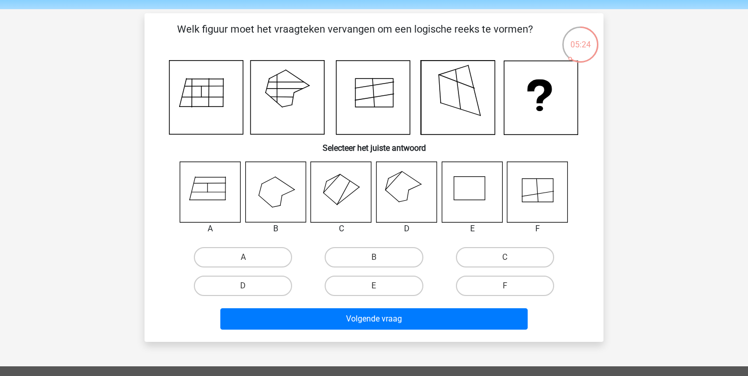
click at [406, 192] on icon at bounding box center [407, 191] width 61 height 61
click at [411, 196] on icon at bounding box center [407, 191] width 61 height 61
click at [256, 290] on label "D" at bounding box center [243, 285] width 98 height 20
click at [250, 290] on input "D" at bounding box center [246, 289] width 7 height 7
radio input "true"
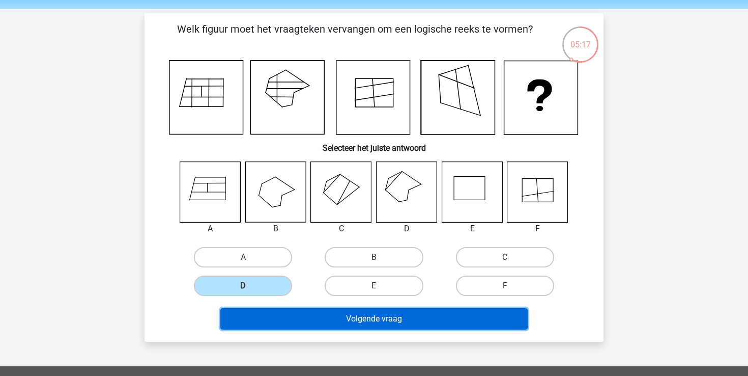
click at [322, 320] on button "Volgende vraag" at bounding box center [374, 318] width 308 height 21
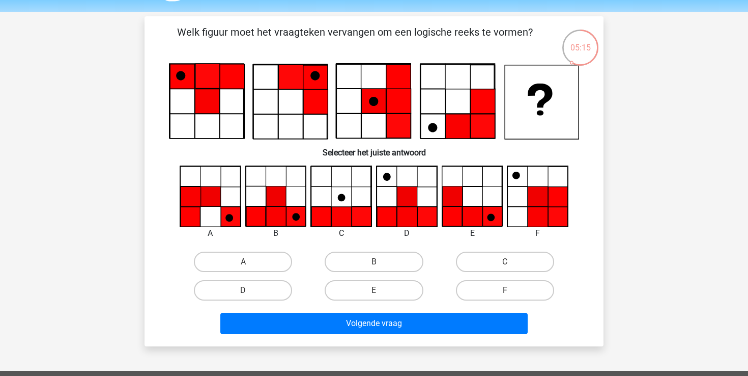
scroll to position [27, 0]
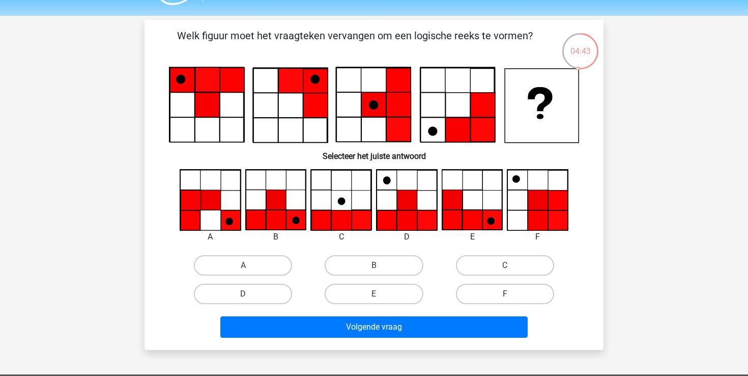
click at [500, 223] on div at bounding box center [537, 200] width 77 height 62
click at [401, 265] on label "B" at bounding box center [374, 265] width 98 height 20
click at [381, 265] on input "B" at bounding box center [377, 268] width 7 height 7
radio input "true"
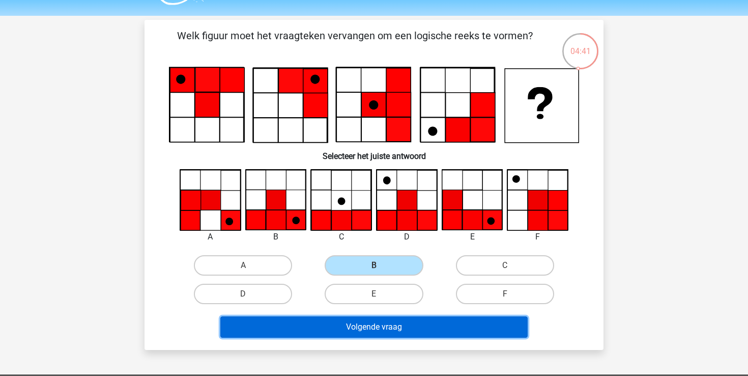
click at [385, 327] on button "Volgende vraag" at bounding box center [374, 326] width 308 height 21
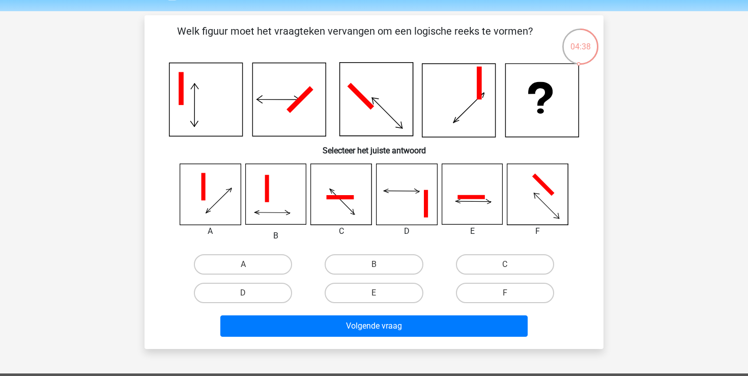
scroll to position [35, 0]
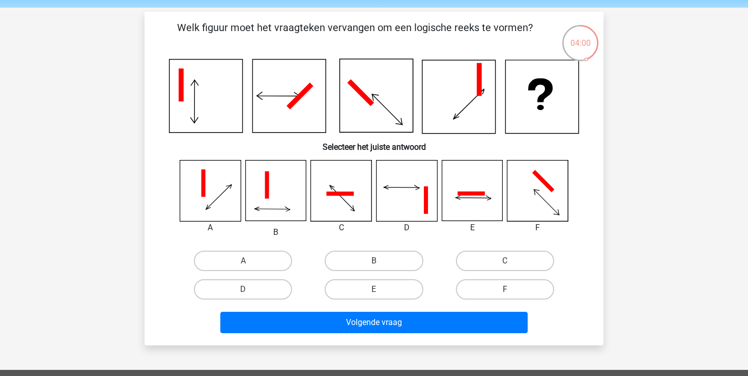
click at [505, 261] on input "C" at bounding box center [508, 264] width 7 height 7
radio input "true"
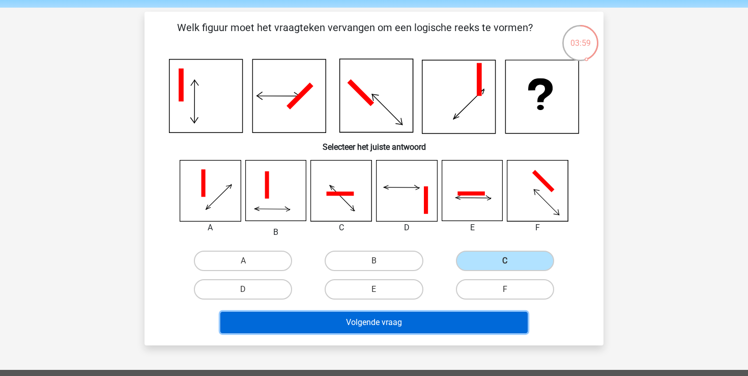
click at [436, 319] on button "Volgende vraag" at bounding box center [374, 322] width 308 height 21
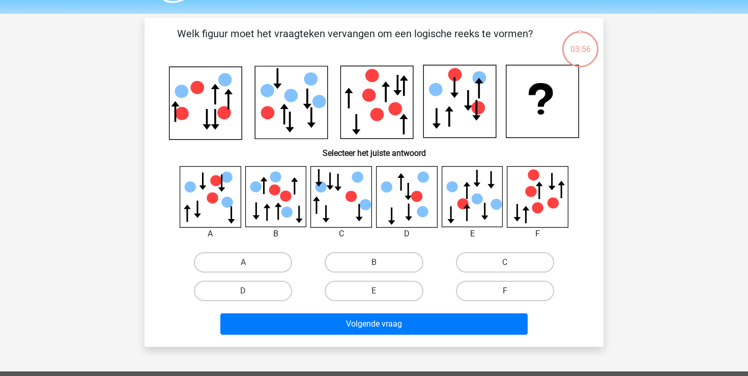
scroll to position [28, 0]
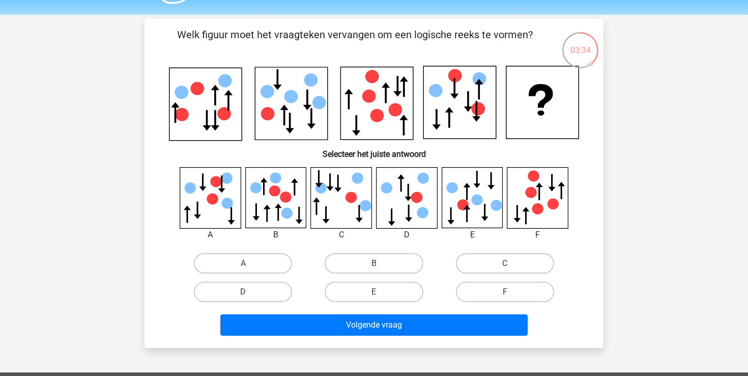
click at [471, 193] on icon at bounding box center [472, 197] width 61 height 61
click at [381, 290] on label "E" at bounding box center [374, 291] width 98 height 20
click at [381, 292] on input "E" at bounding box center [377, 295] width 7 height 7
radio input "true"
click at [381, 336] on div "Volgende vraag" at bounding box center [374, 326] width 393 height 25
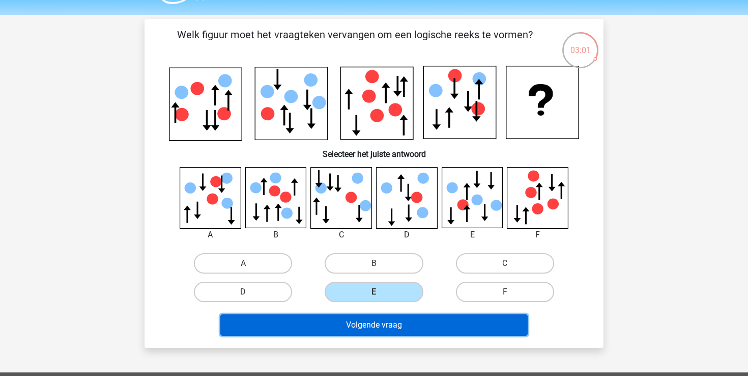
click at [380, 332] on button "Volgende vraag" at bounding box center [374, 324] width 308 height 21
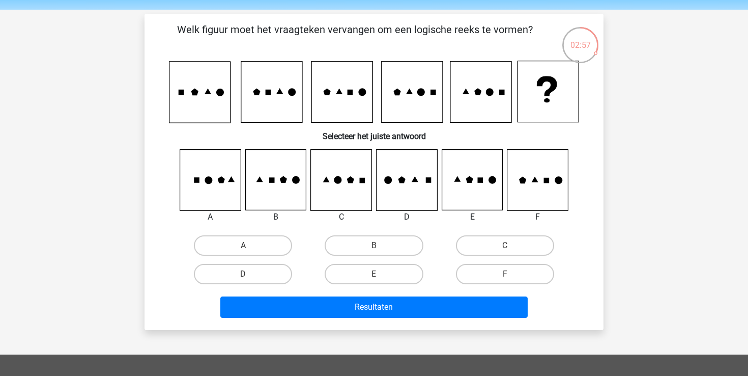
scroll to position [32, 0]
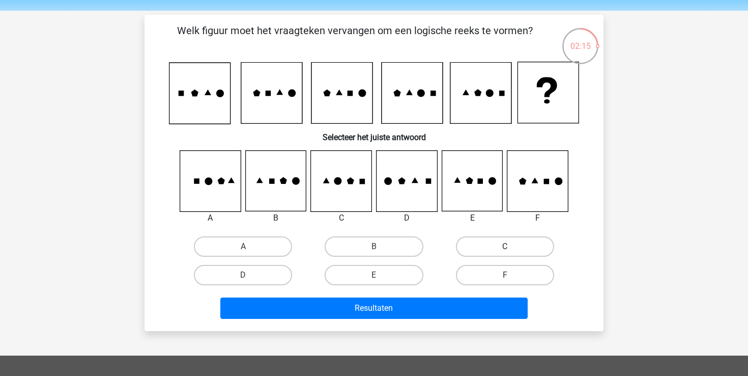
click at [497, 240] on label "C" at bounding box center [505, 246] width 98 height 20
click at [505, 246] on input "C" at bounding box center [508, 249] width 7 height 7
radio input "true"
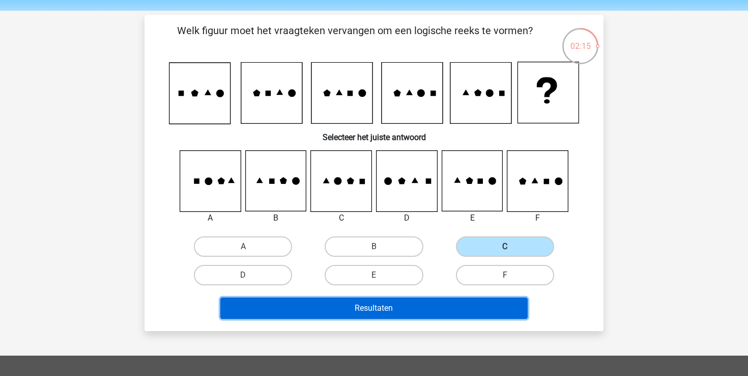
click at [411, 312] on button "Resultaten" at bounding box center [374, 307] width 308 height 21
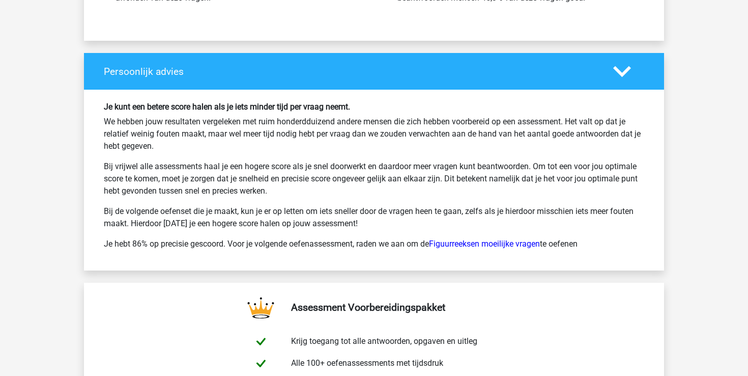
scroll to position [1479, 0]
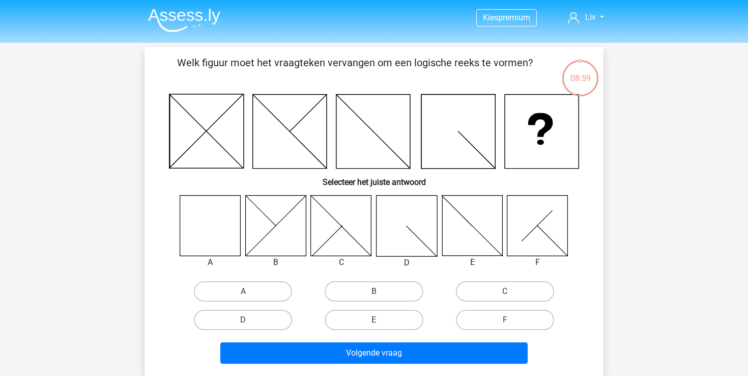
click at [171, 14] on img at bounding box center [184, 20] width 72 height 24
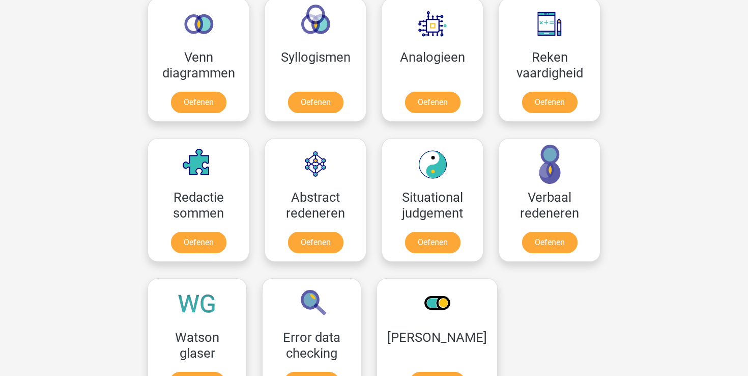
scroll to position [621, 0]
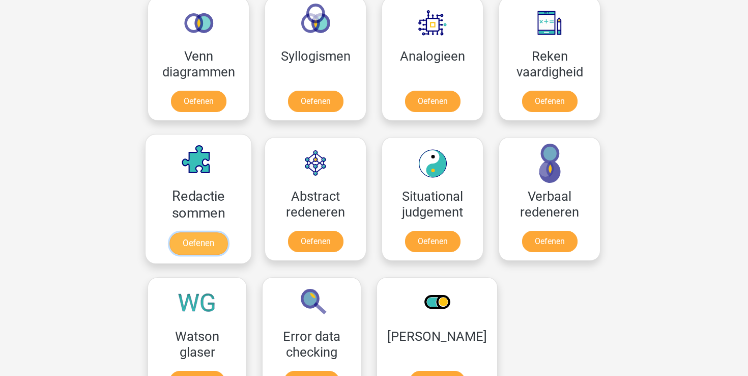
click at [204, 249] on link "Oefenen" at bounding box center [199, 243] width 58 height 22
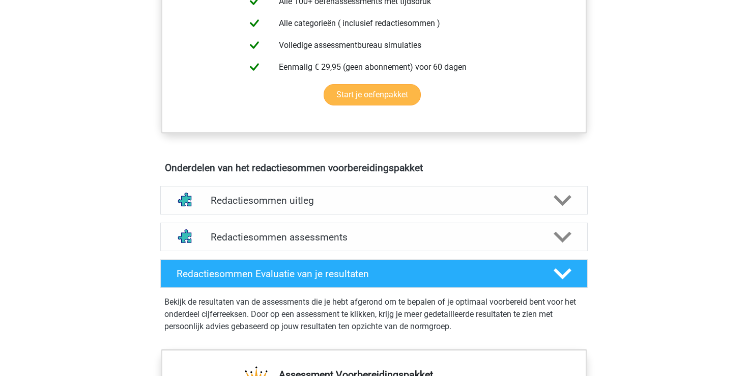
scroll to position [438, 0]
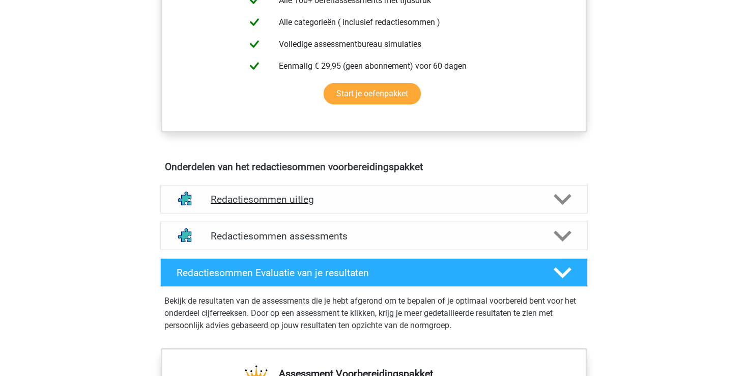
click at [311, 205] on h4 "Redactiesommen uitleg" at bounding box center [374, 199] width 327 height 12
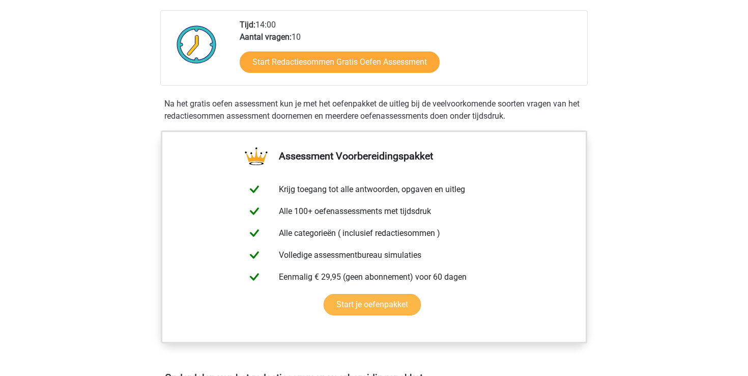
scroll to position [126, 0]
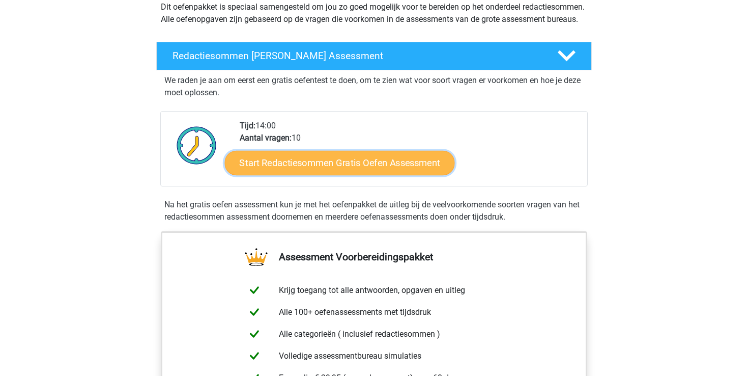
click at [368, 175] on link "Start Redactiesommen Gratis Oefen Assessment" at bounding box center [340, 162] width 230 height 24
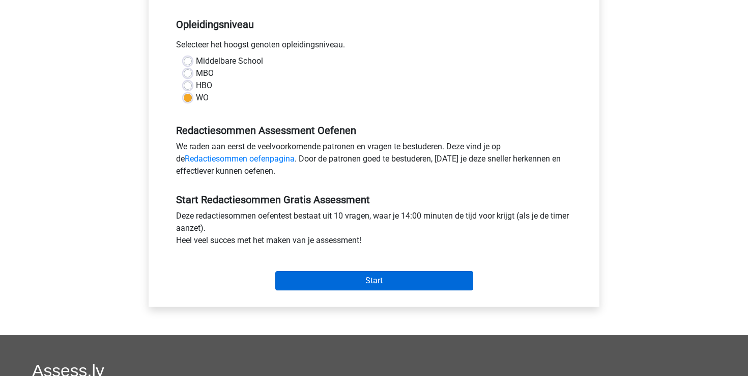
scroll to position [247, 0]
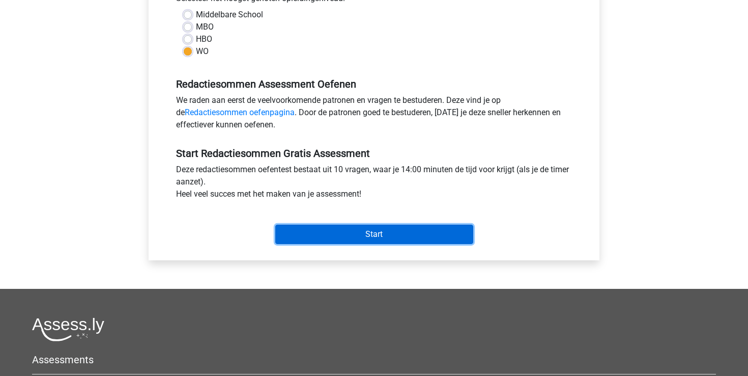
click at [354, 239] on input "Start" at bounding box center [374, 233] width 198 height 19
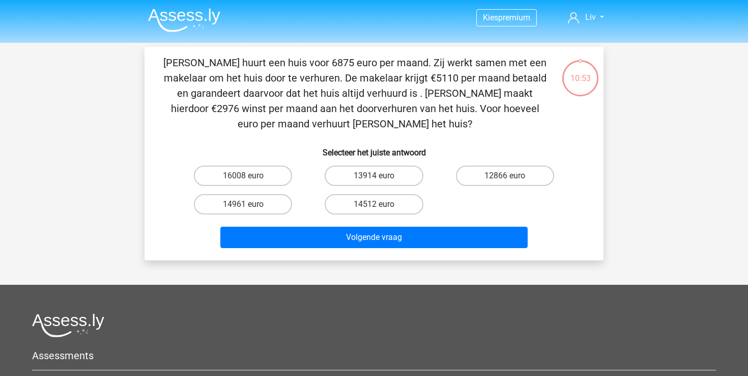
click at [379, 182] on input "13914 euro" at bounding box center [377, 179] width 7 height 7
radio input "true"
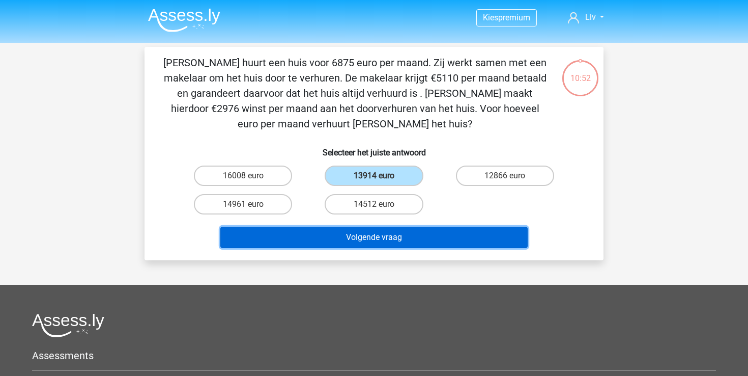
click at [372, 244] on button "Volgende vraag" at bounding box center [374, 237] width 308 height 21
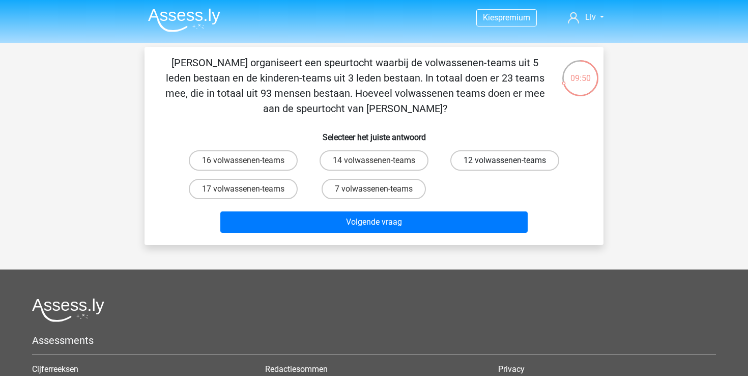
click at [507, 159] on label "12 volwassenen-teams" at bounding box center [504, 160] width 109 height 20
click at [507, 160] on input "12 volwassenen-teams" at bounding box center [508, 163] width 7 height 7
radio input "true"
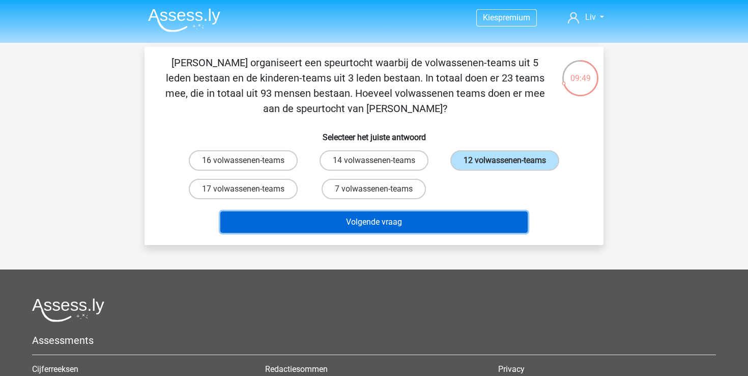
click at [457, 218] on button "Volgende vraag" at bounding box center [374, 221] width 308 height 21
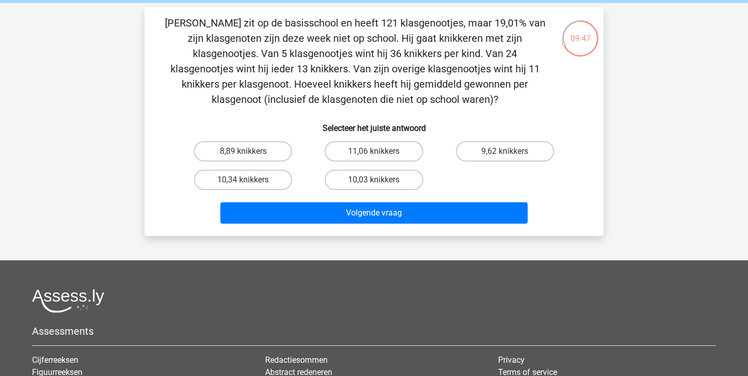
scroll to position [30, 0]
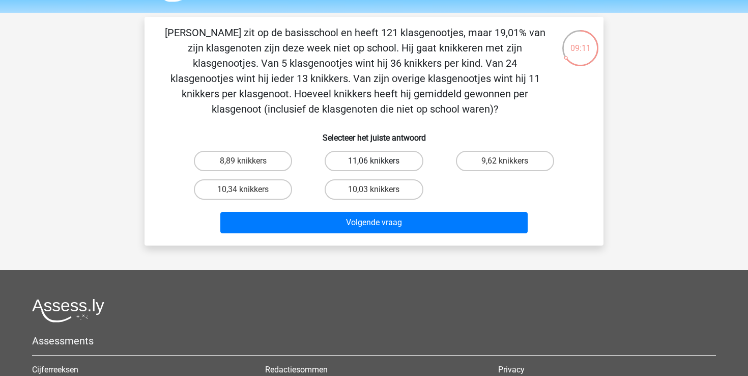
click at [408, 157] on label "11,06 knikkers" at bounding box center [374, 161] width 98 height 20
click at [381, 161] on input "11,06 knikkers" at bounding box center [377, 164] width 7 height 7
radio input "true"
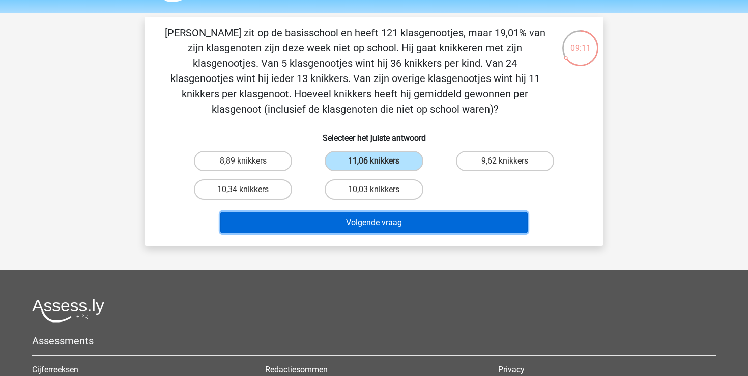
click at [406, 230] on button "Volgende vraag" at bounding box center [374, 222] width 308 height 21
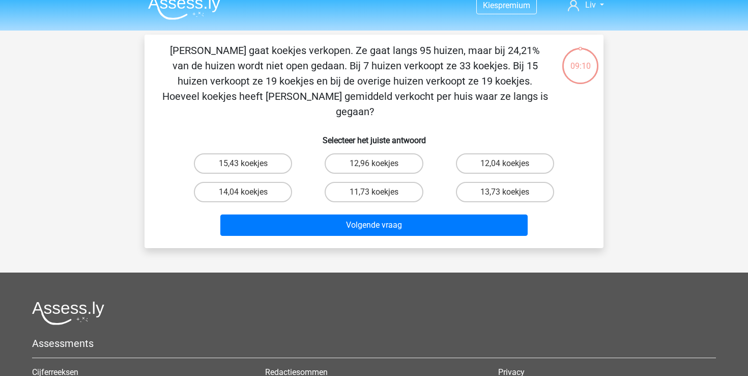
scroll to position [3, 0]
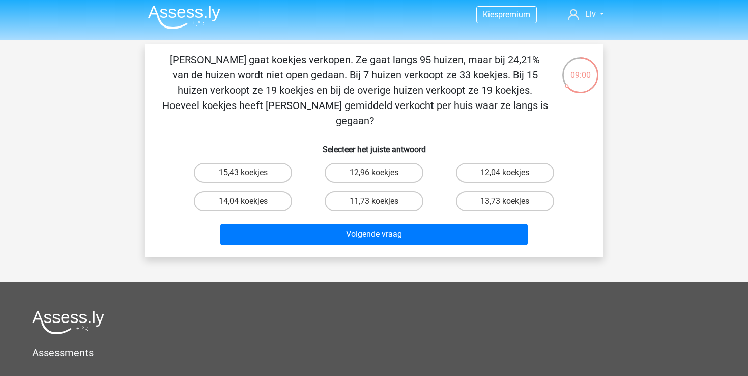
click at [192, 13] on img at bounding box center [184, 17] width 72 height 24
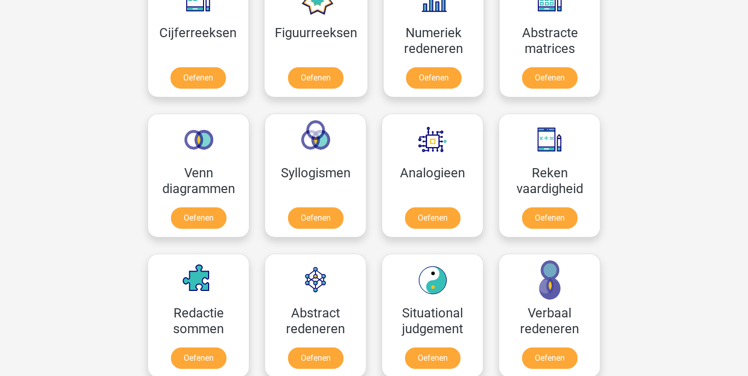
scroll to position [507, 0]
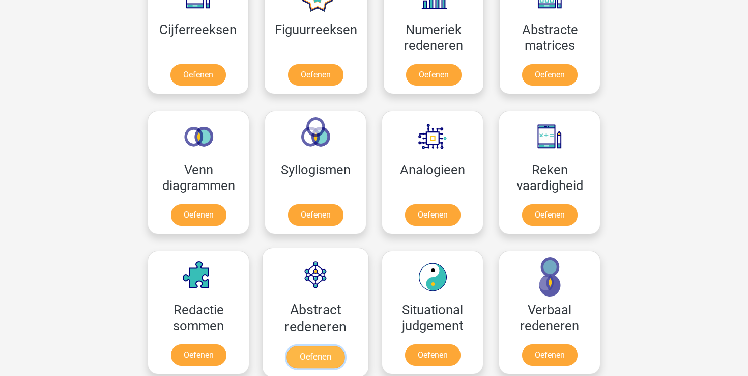
click at [325, 350] on link "Oefenen" at bounding box center [316, 357] width 58 height 22
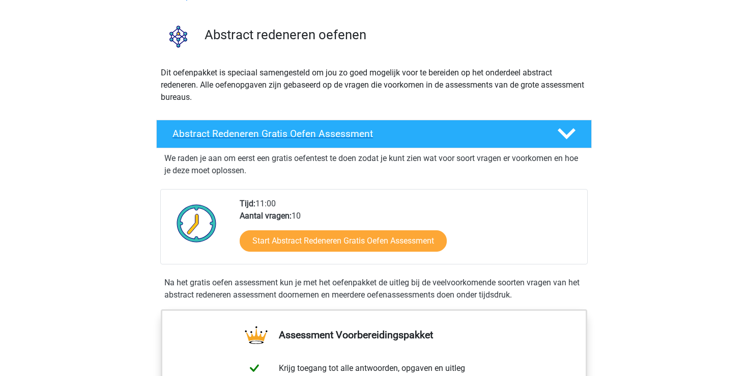
scroll to position [80, 0]
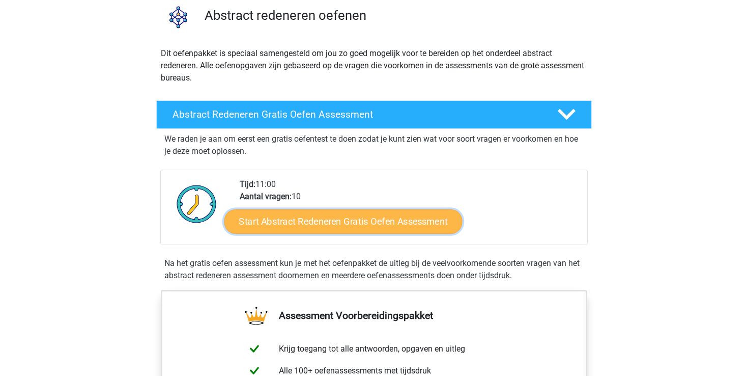
click at [296, 220] on link "Start Abstract Redeneren Gratis Oefen Assessment" at bounding box center [343, 221] width 238 height 24
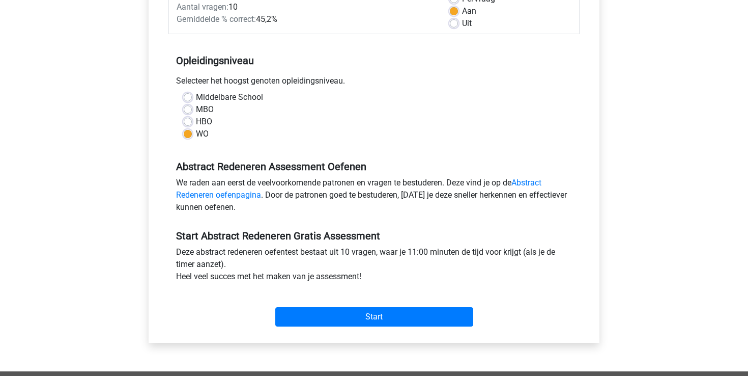
scroll to position [236, 0]
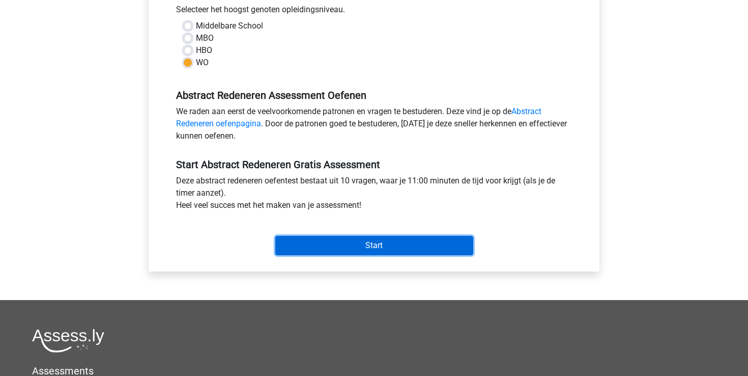
click at [298, 243] on input "Start" at bounding box center [374, 245] width 198 height 19
